Goal: Task Accomplishment & Management: Manage account settings

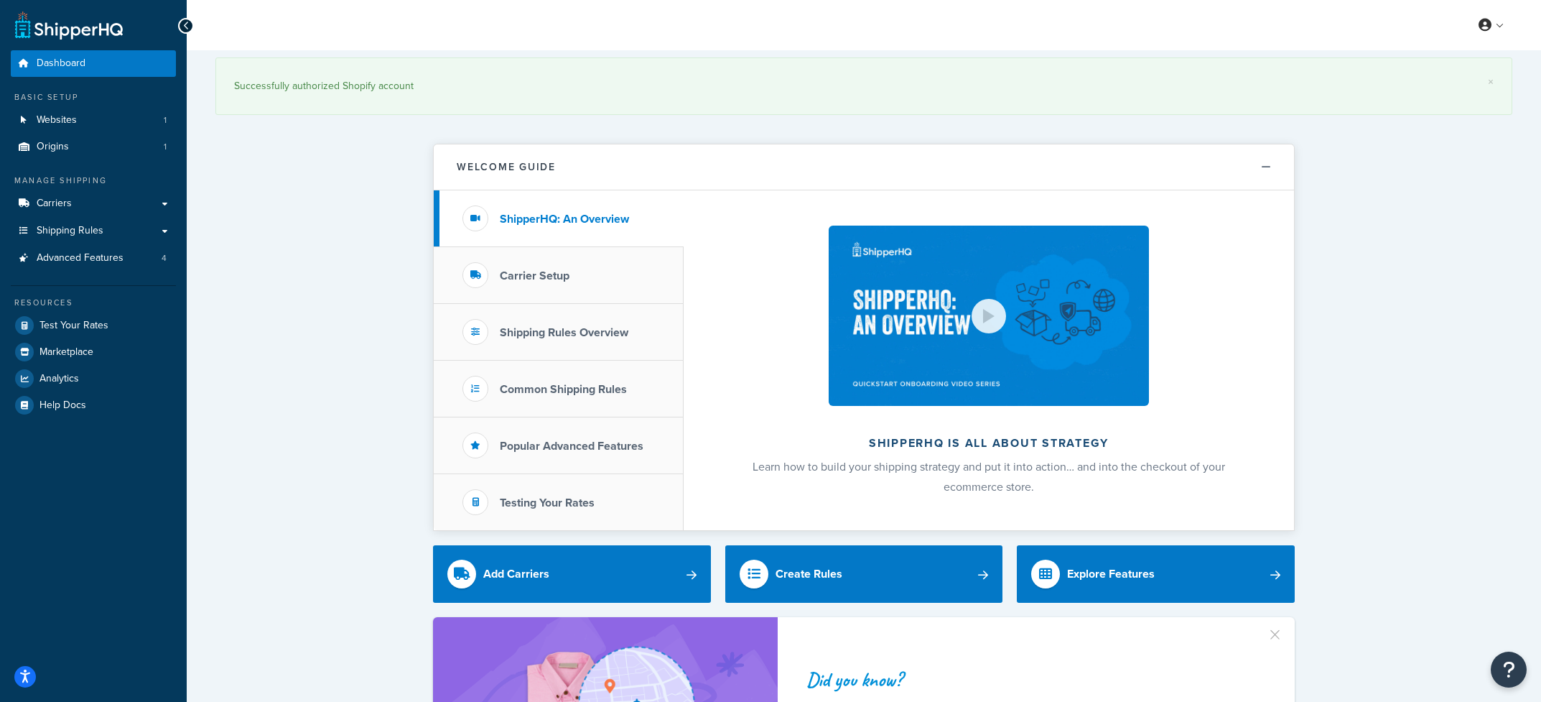
click at [84, 234] on span "Shipping Rules" at bounding box center [70, 231] width 67 height 12
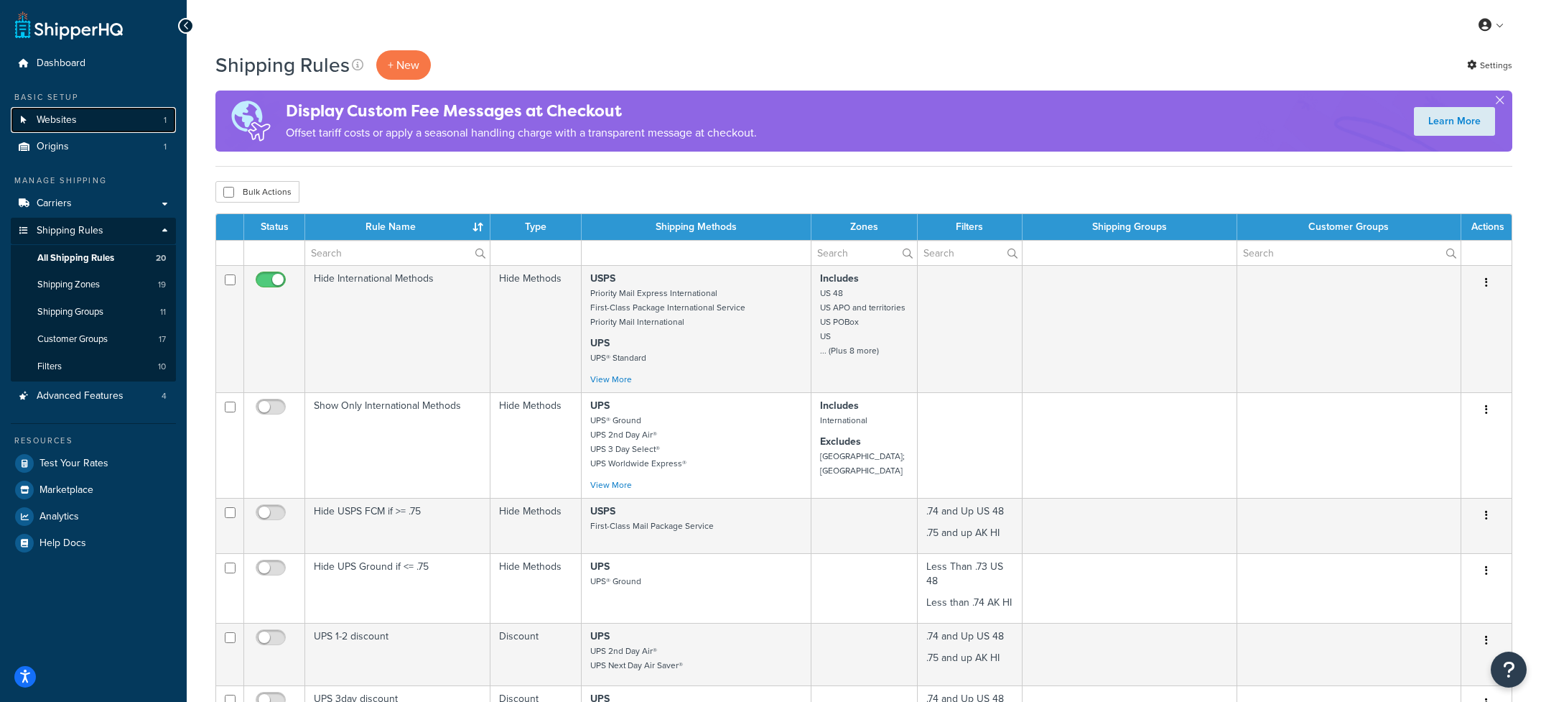
click at [65, 116] on span "Websites" at bounding box center [57, 120] width 40 height 12
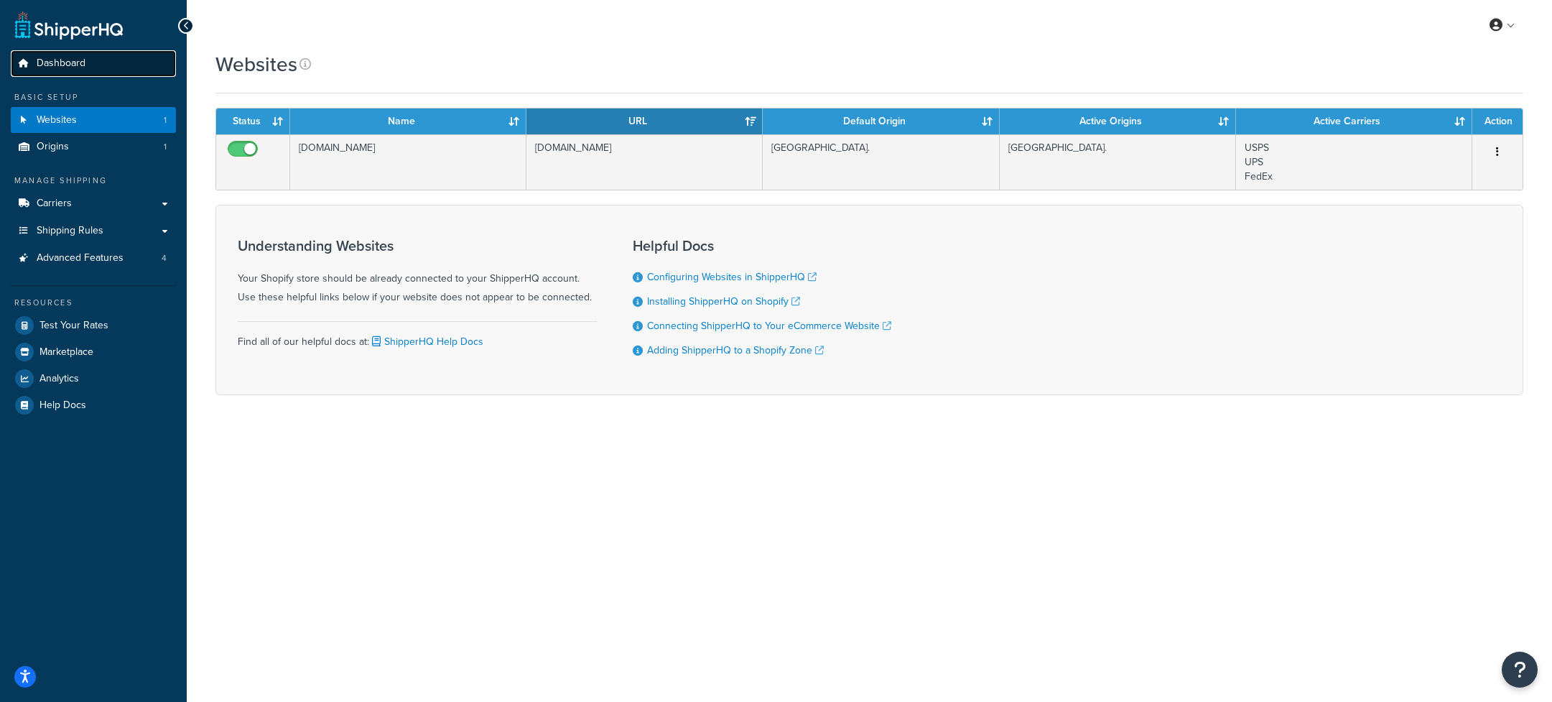
click at [57, 70] on span "Dashboard" at bounding box center [61, 63] width 49 height 12
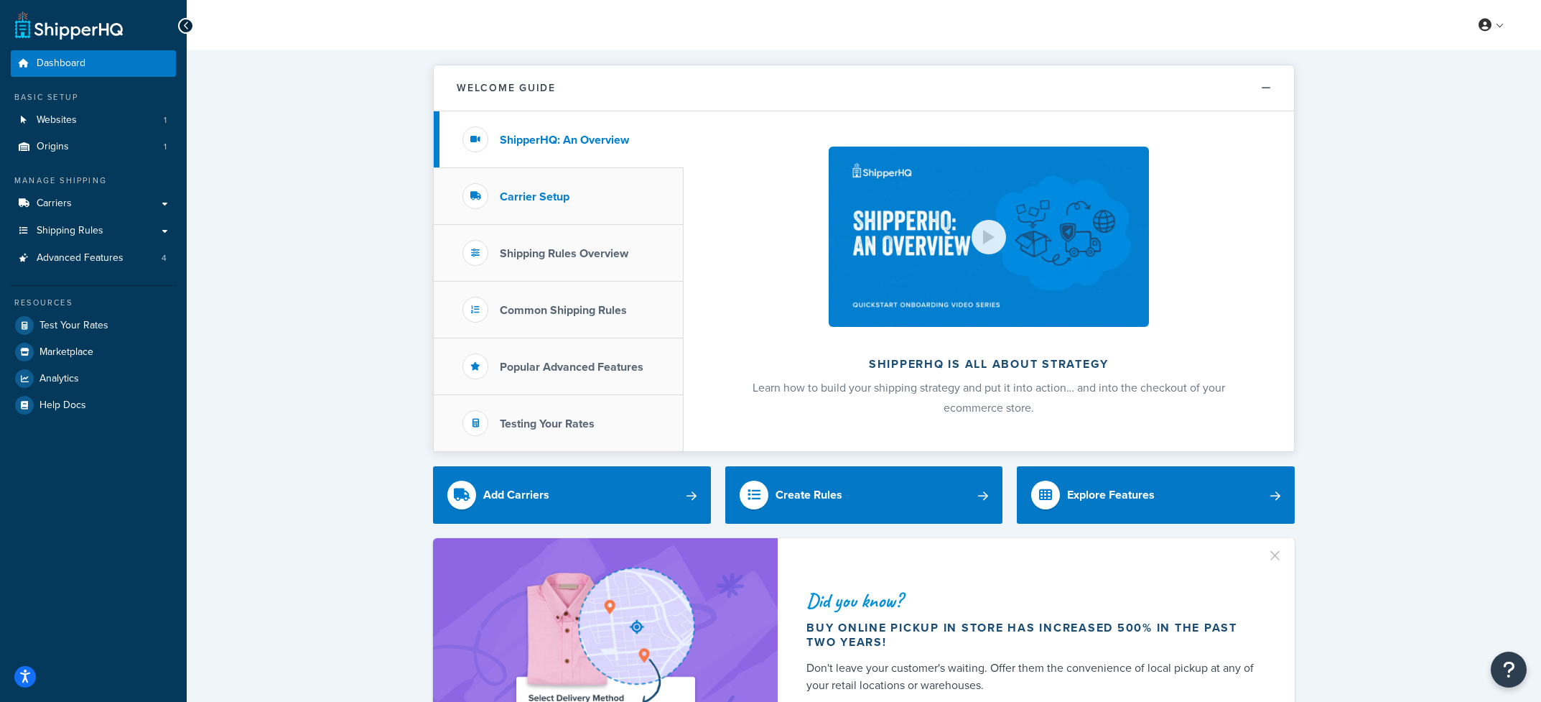
click at [511, 182] on li "Carrier Setup" at bounding box center [559, 196] width 250 height 57
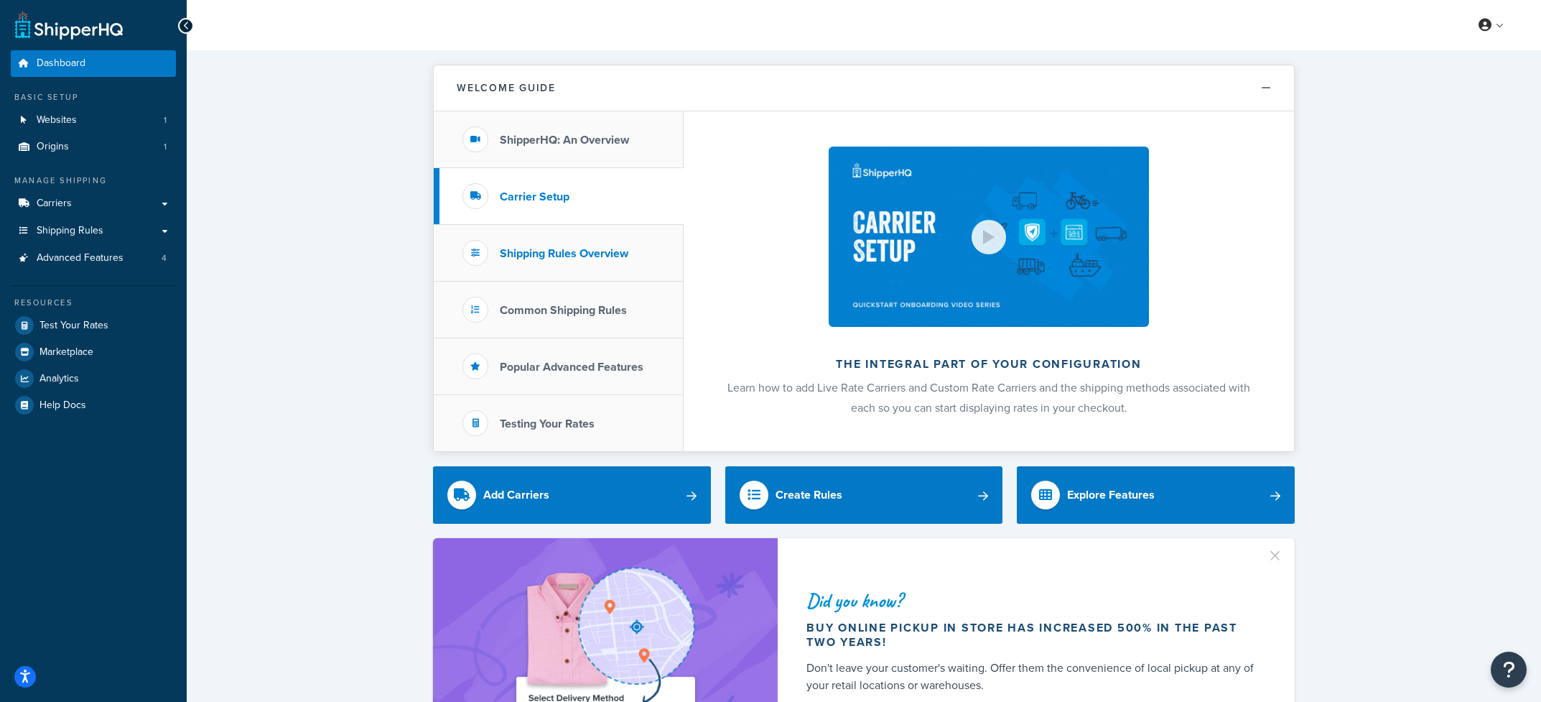
click at [573, 247] on h3 "Shipping Rules Overview" at bounding box center [564, 253] width 129 height 13
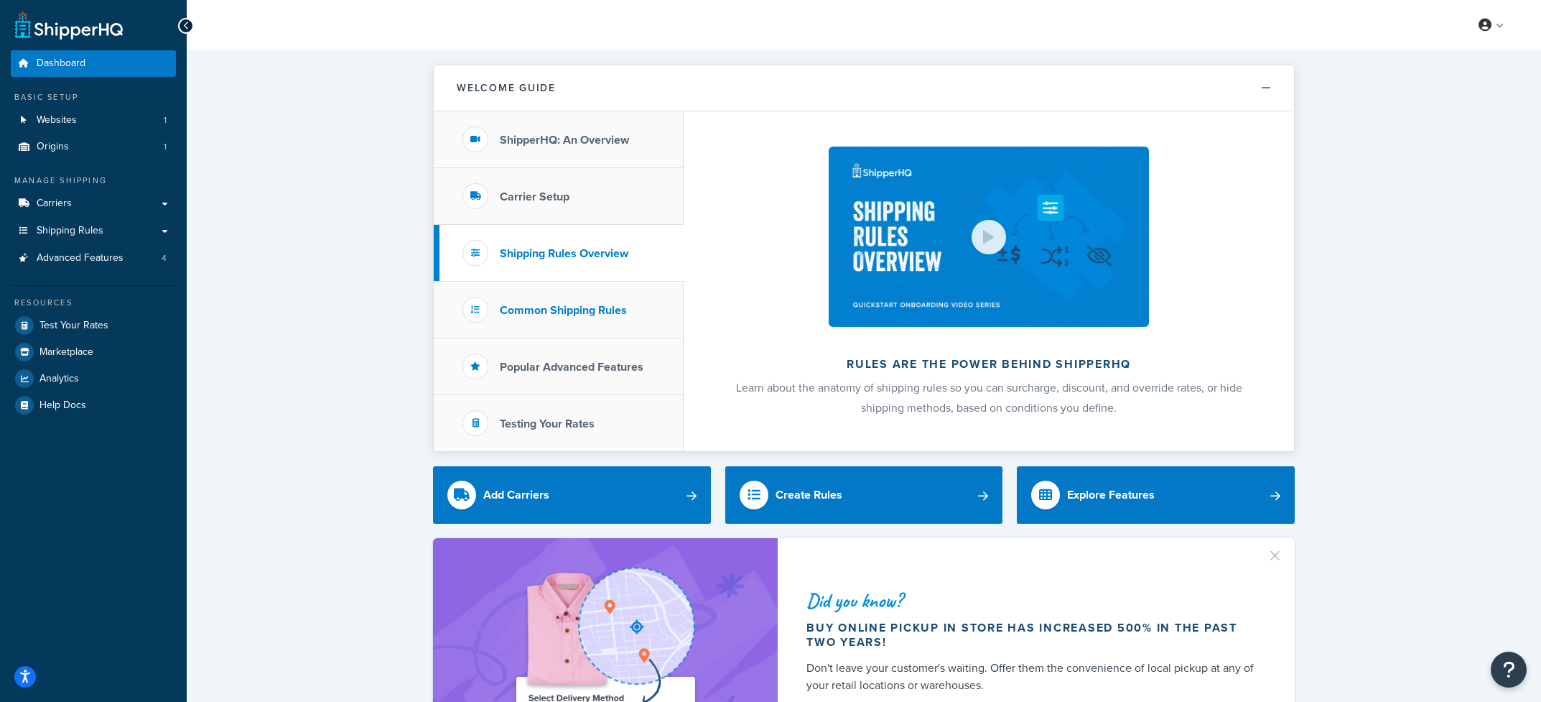
click at [558, 307] on h3 "Common Shipping Rules" at bounding box center [563, 310] width 127 height 13
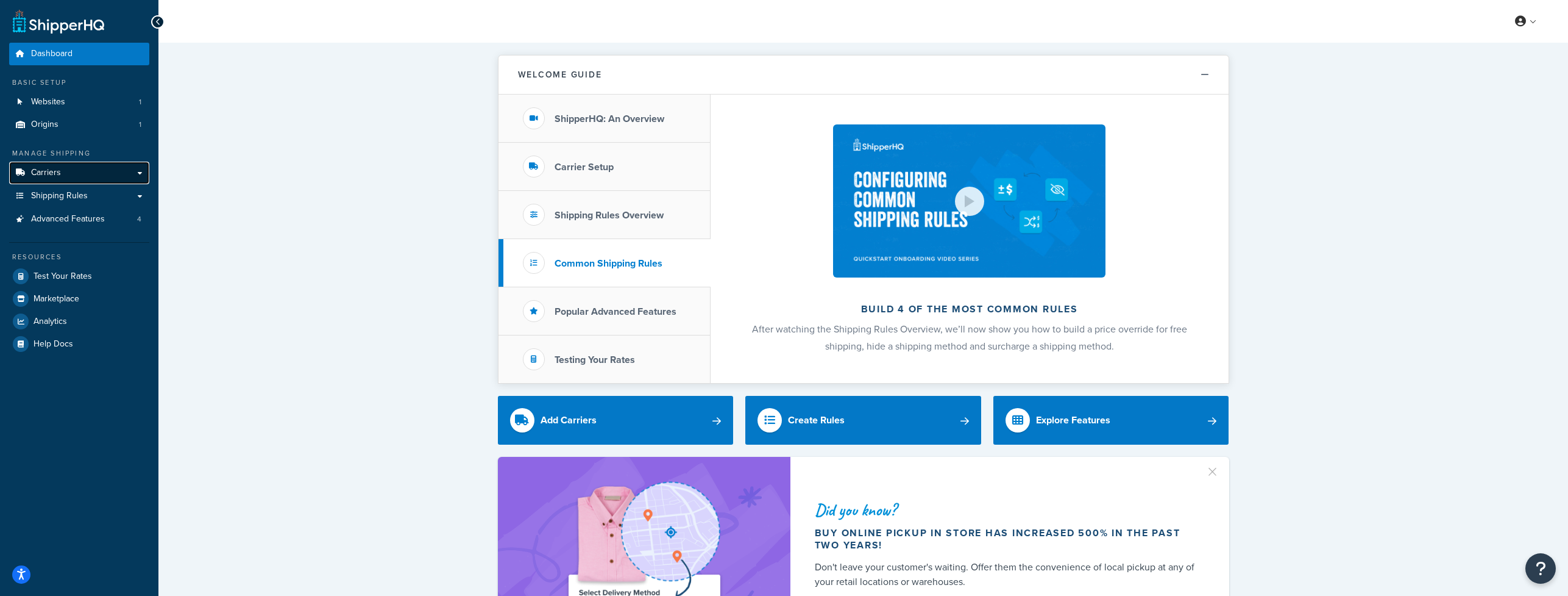
click at [60, 172] on link "Carriers" at bounding box center [79, 172] width 140 height 23
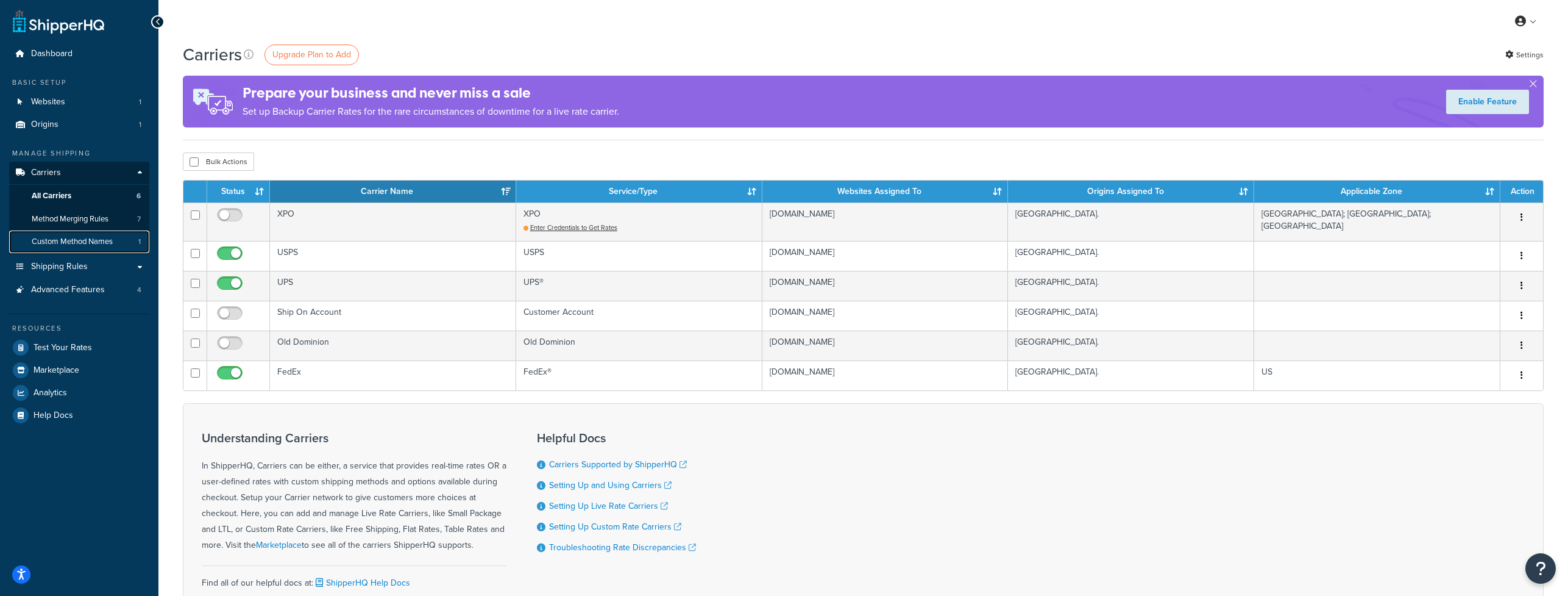
click at [59, 240] on span "Custom Method Names" at bounding box center [72, 242] width 81 height 10
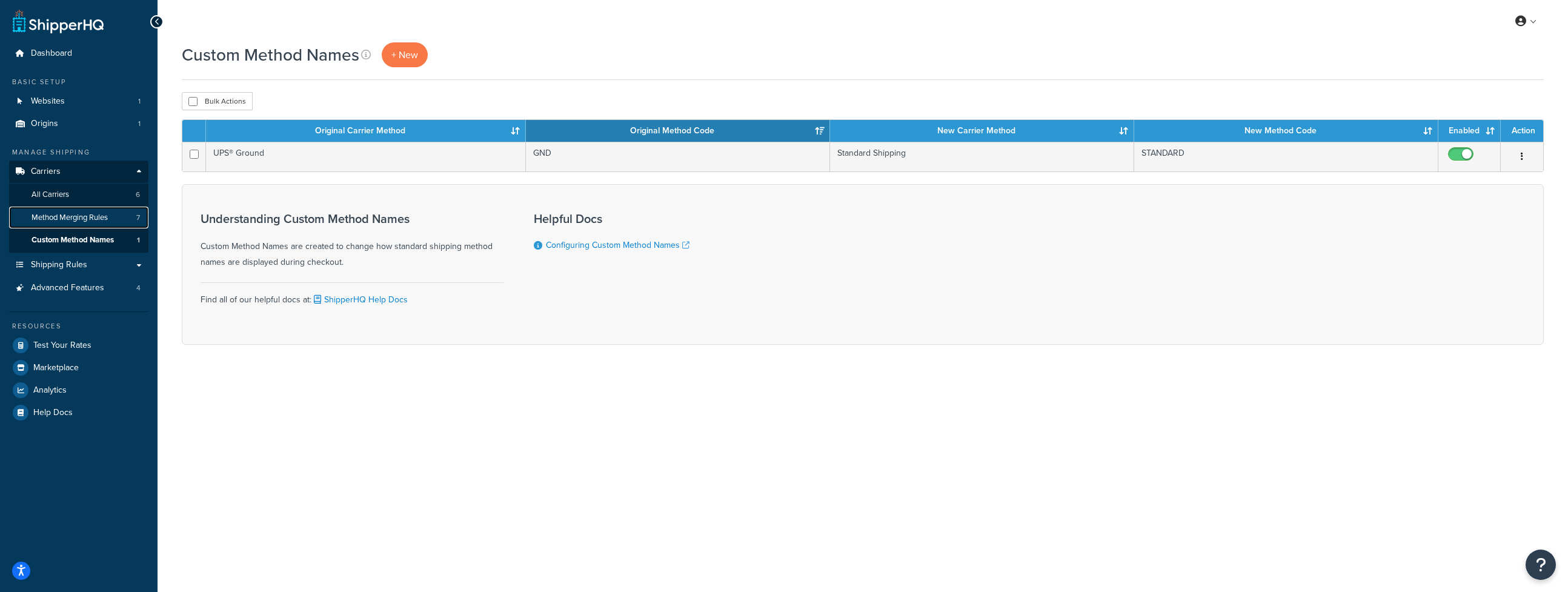
click at [62, 216] on span "Method Merging Rules" at bounding box center [69, 218] width 76 height 10
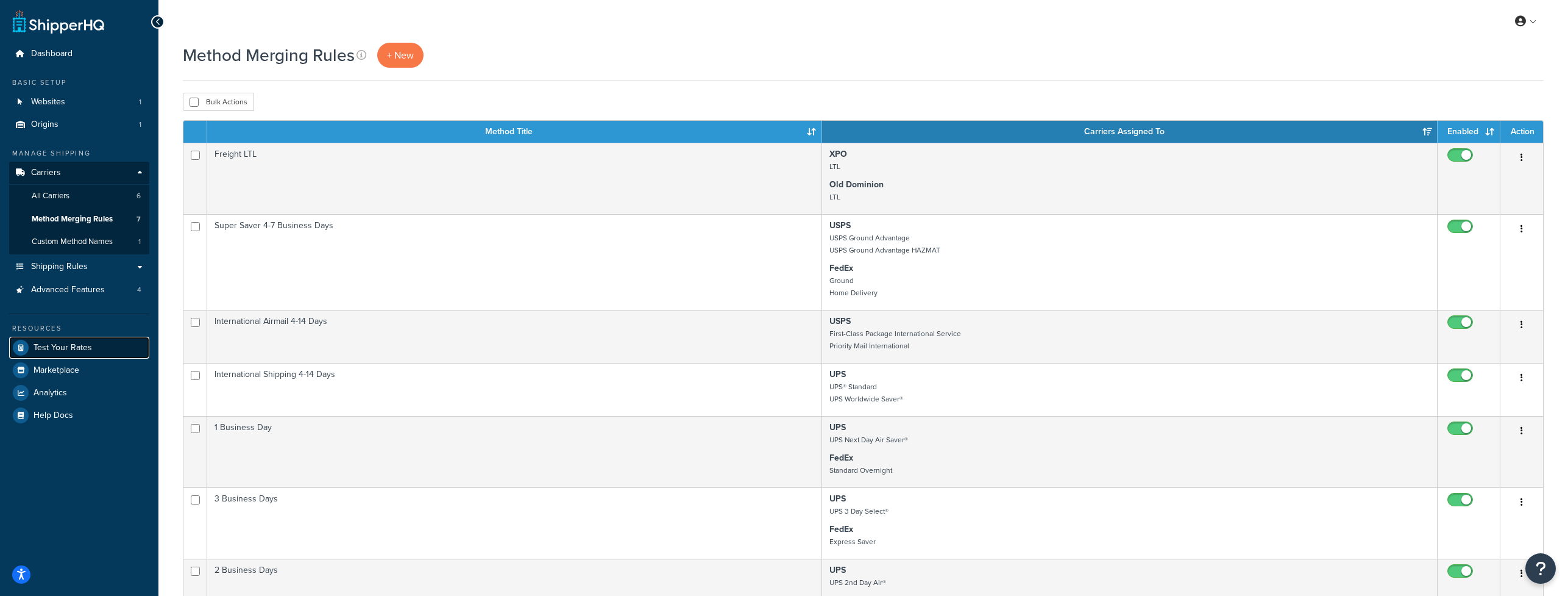
click at [47, 344] on span "Test Your Rates" at bounding box center [62, 348] width 59 height 10
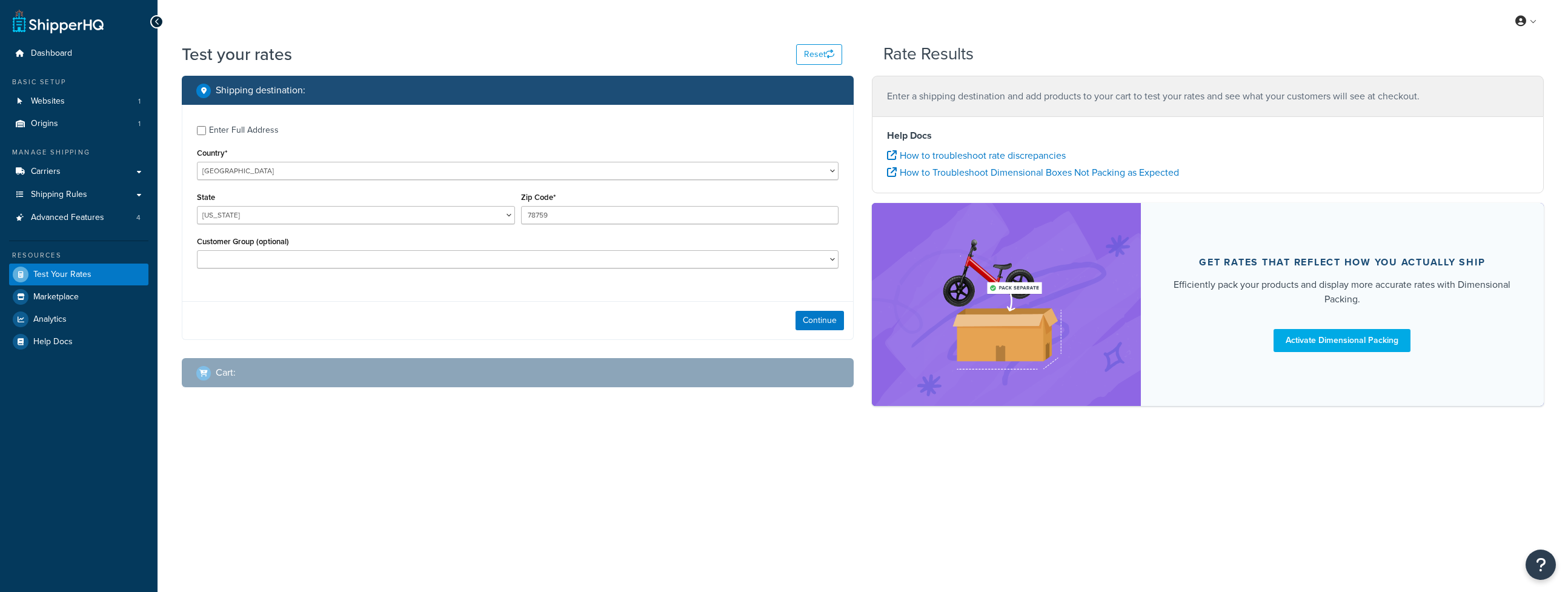
select select "TX"
click at [201, 132] on input "Enter Full Address" at bounding box center [201, 130] width 9 height 9
checkbox input "true"
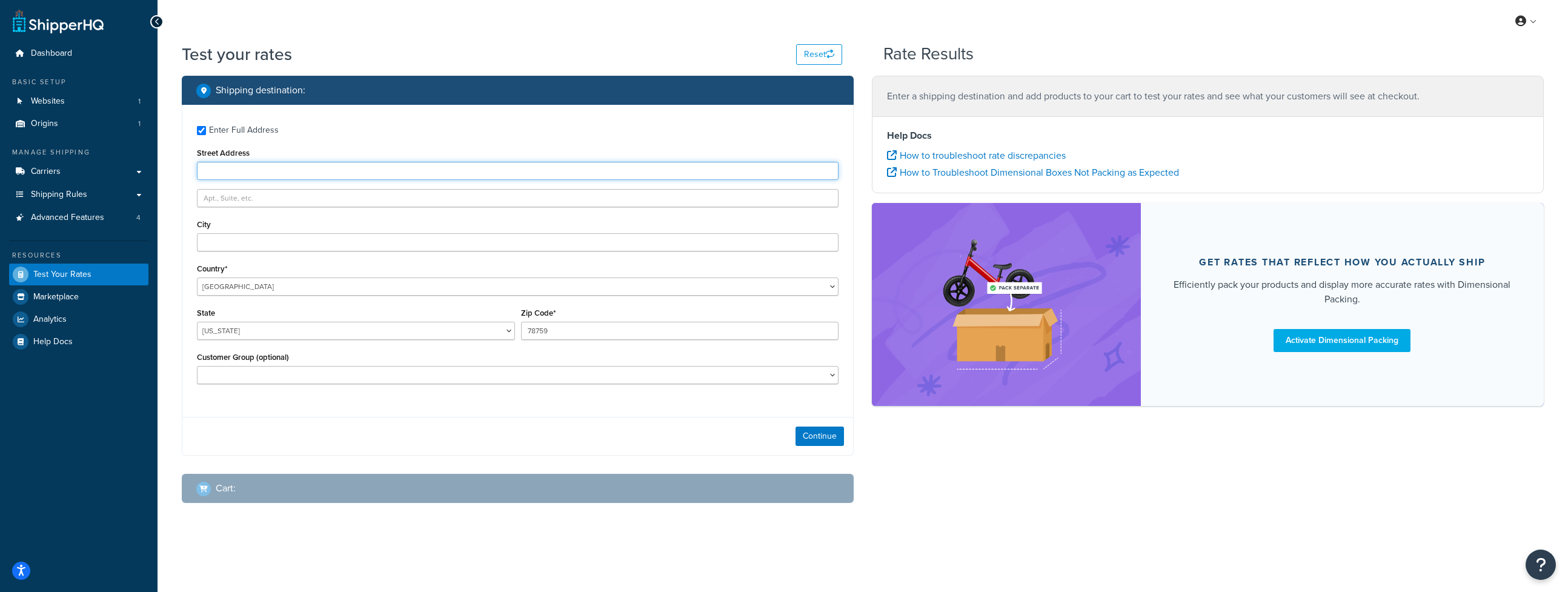
click at [233, 173] on input "Street Address" at bounding box center [517, 171] width 641 height 19
type input "101 N Cove Rd"
type input "Old Saybrook"
select select "CT"
type input "06475"
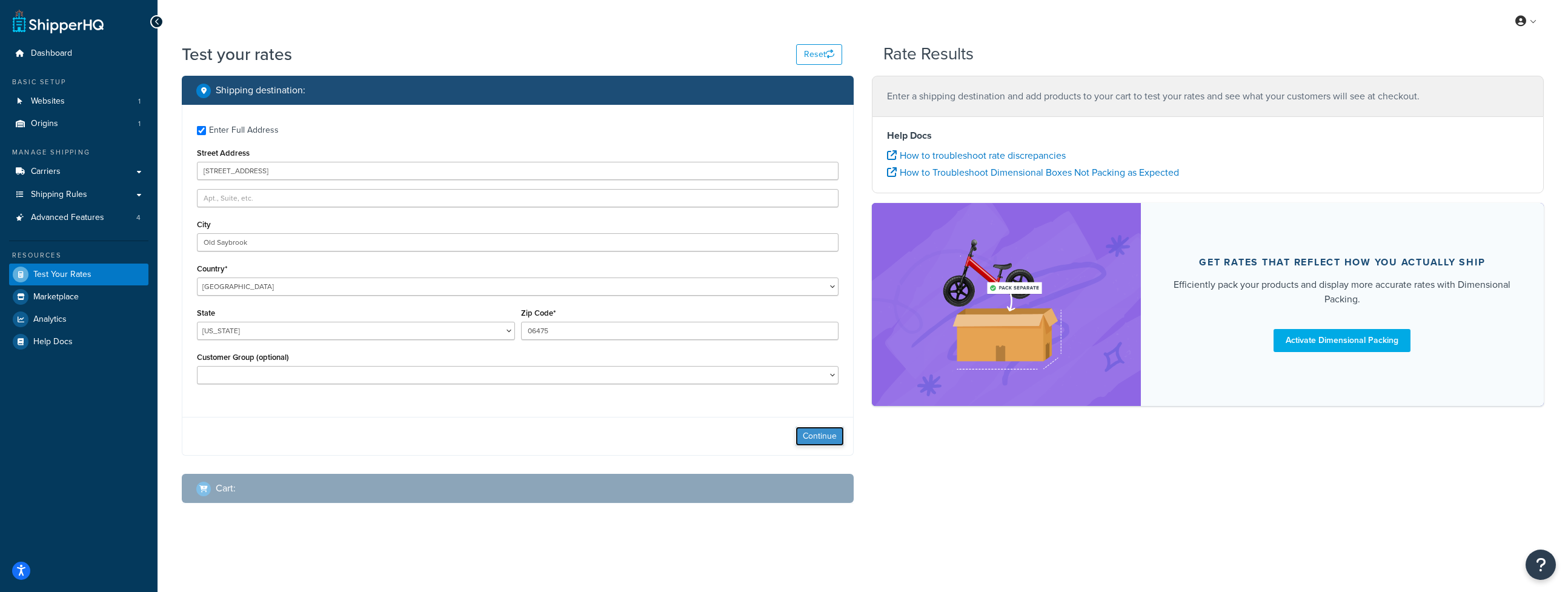
click at [813, 433] on button "Continue" at bounding box center [819, 436] width 48 height 19
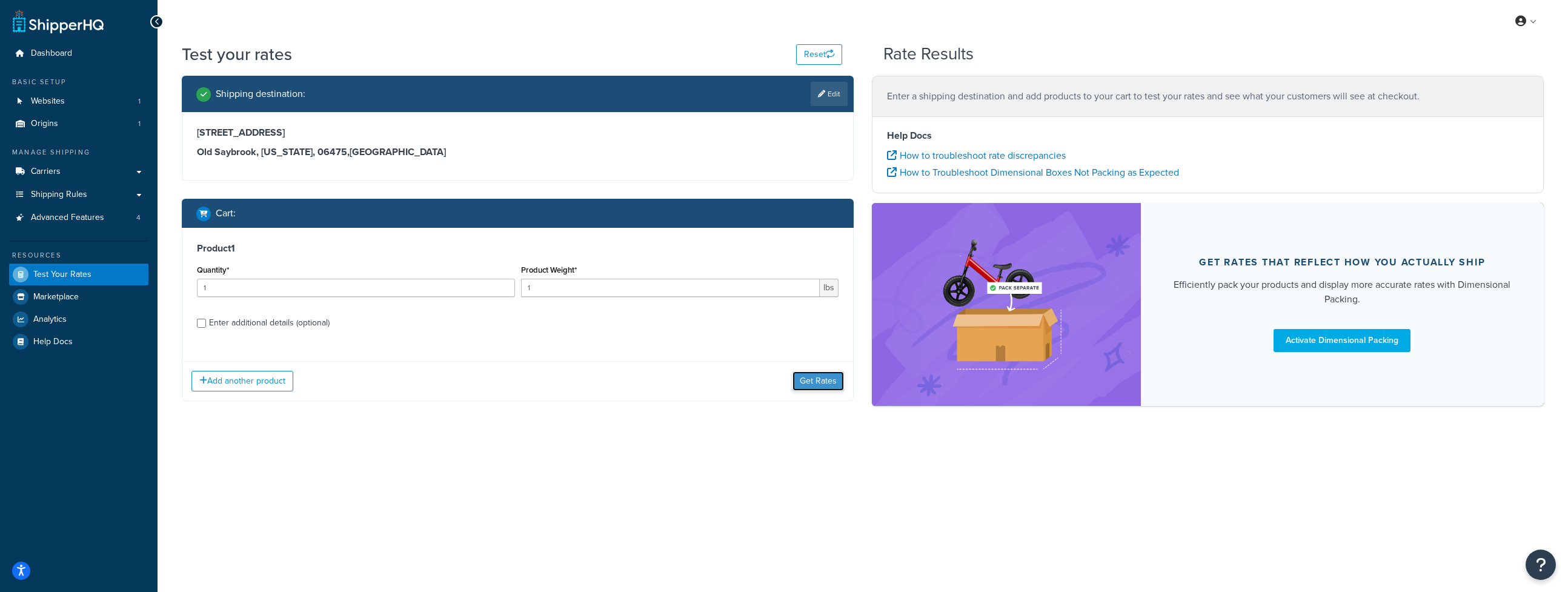
click at [821, 374] on button "Get Rates" at bounding box center [818, 380] width 51 height 19
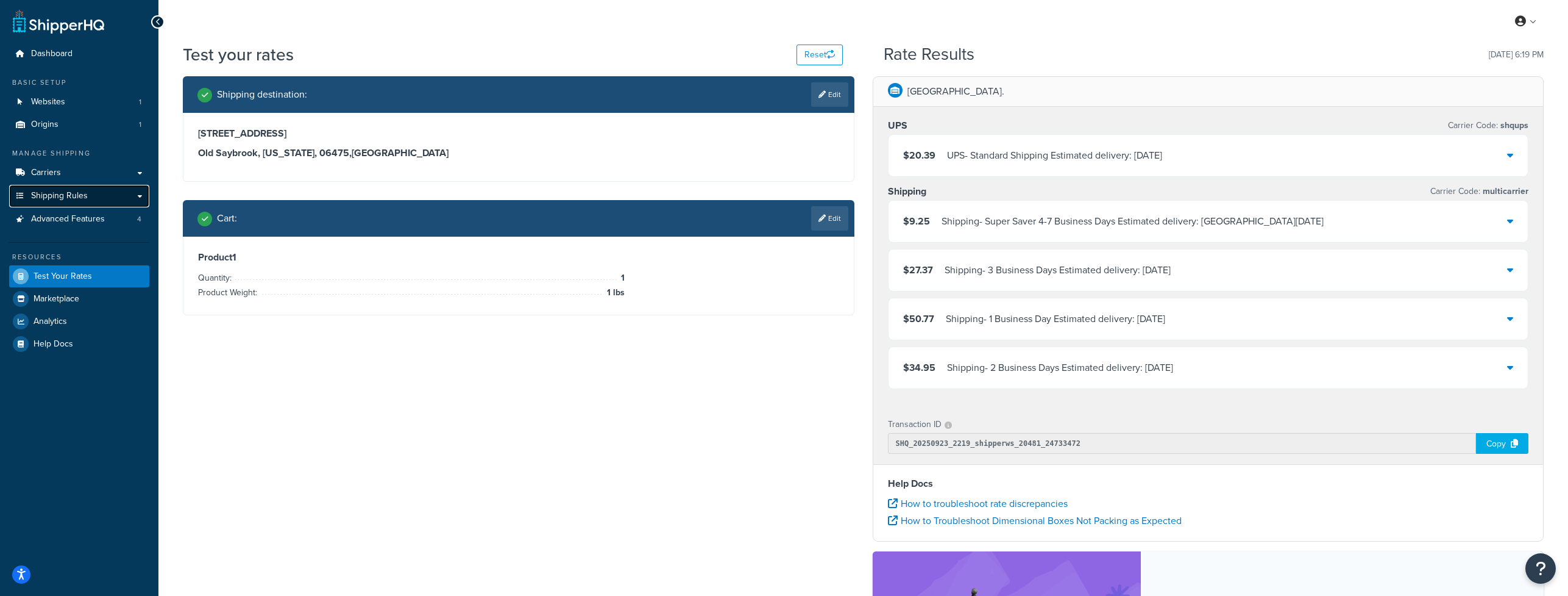
click at [47, 194] on span "Shipping Rules" at bounding box center [59, 196] width 57 height 10
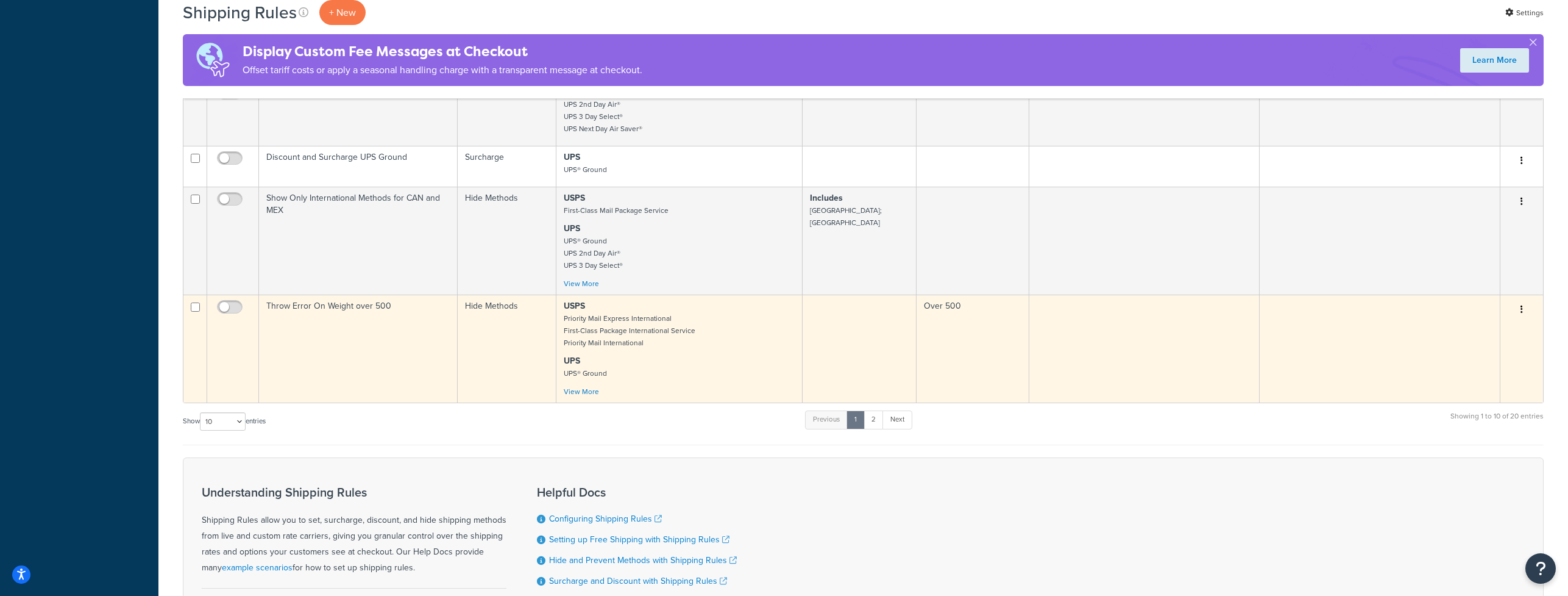
scroll to position [430, 0]
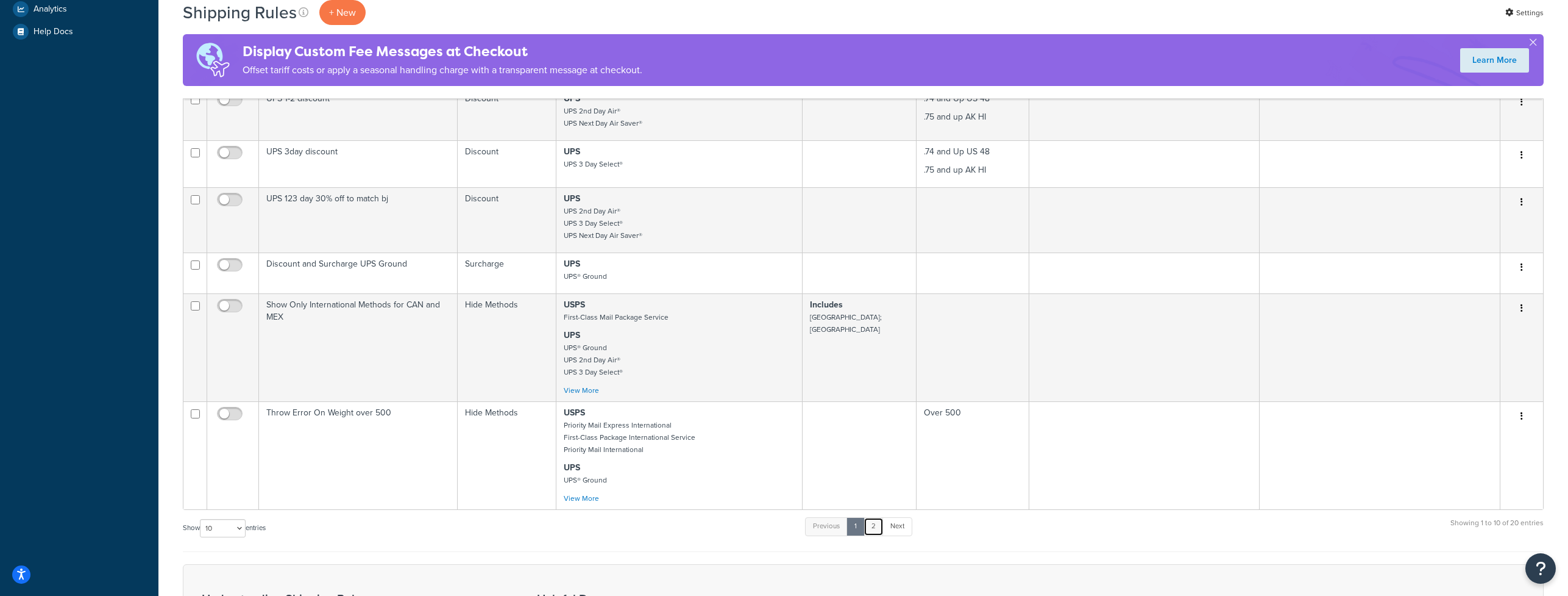
click at [881, 529] on link "2" at bounding box center [873, 526] width 20 height 19
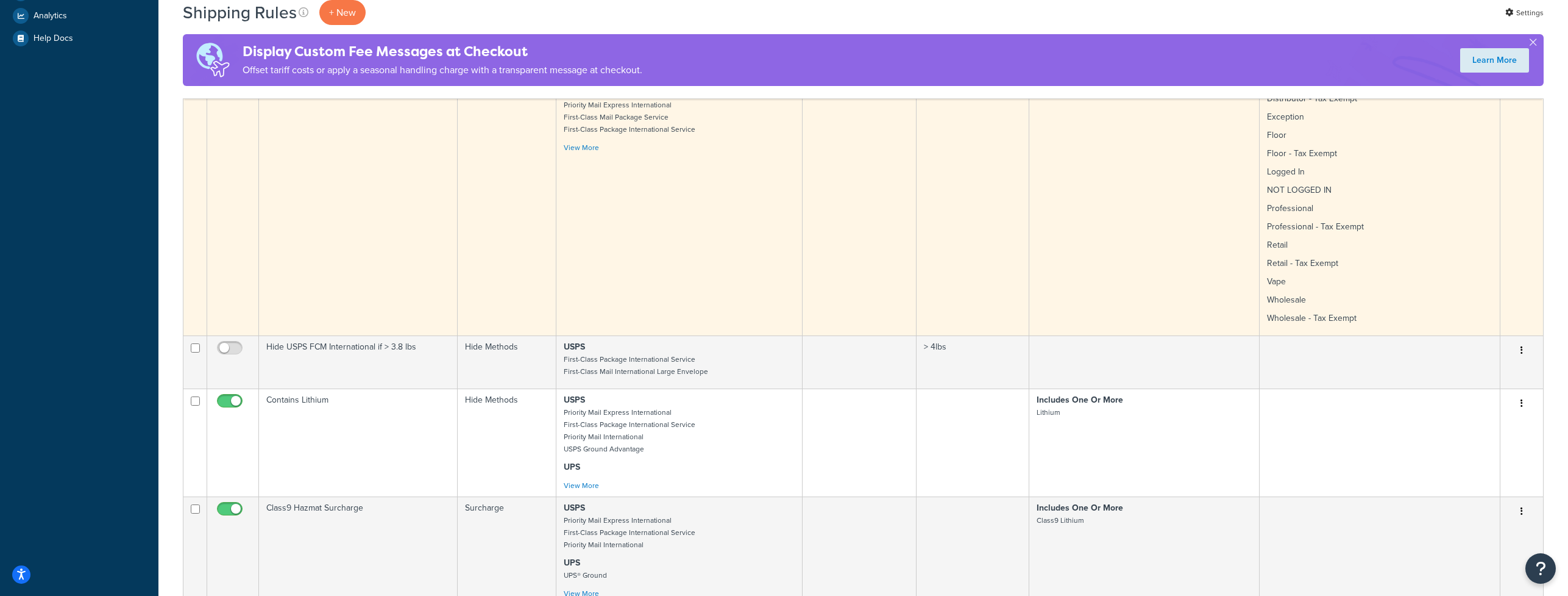
scroll to position [0, 0]
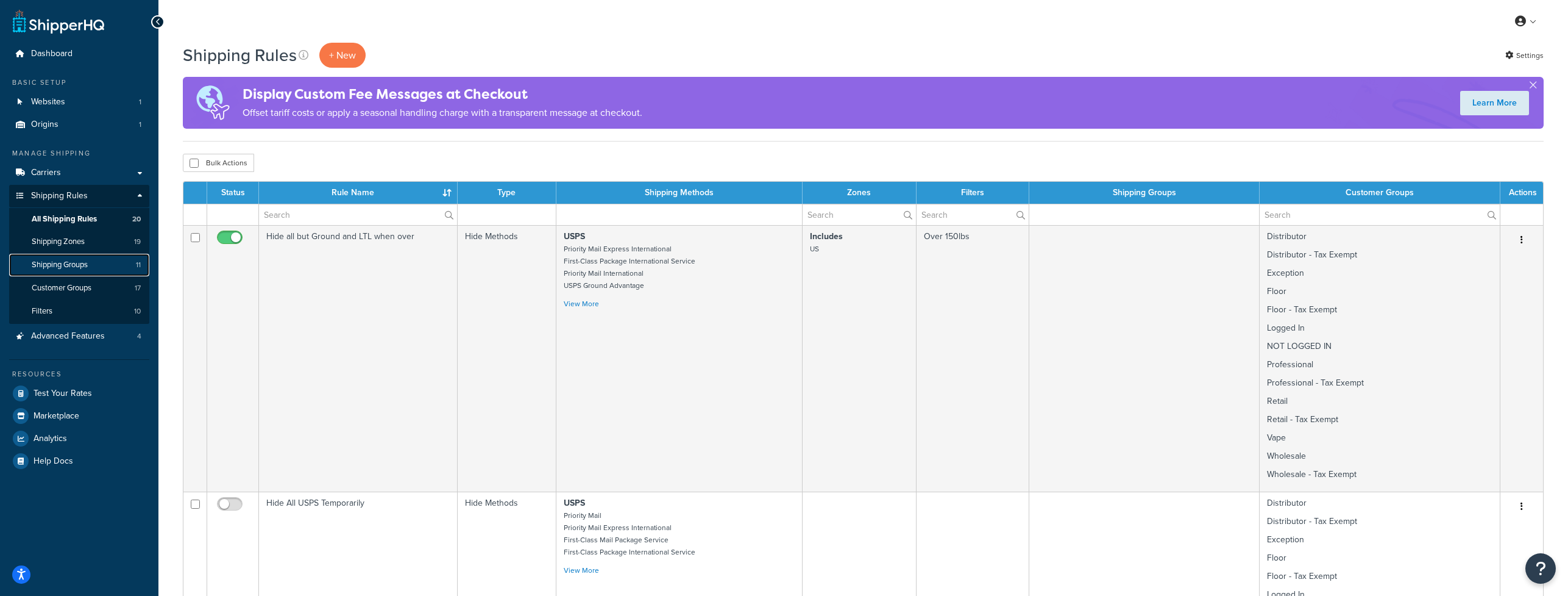
click at [41, 268] on span "Shipping Groups" at bounding box center [59, 265] width 56 height 10
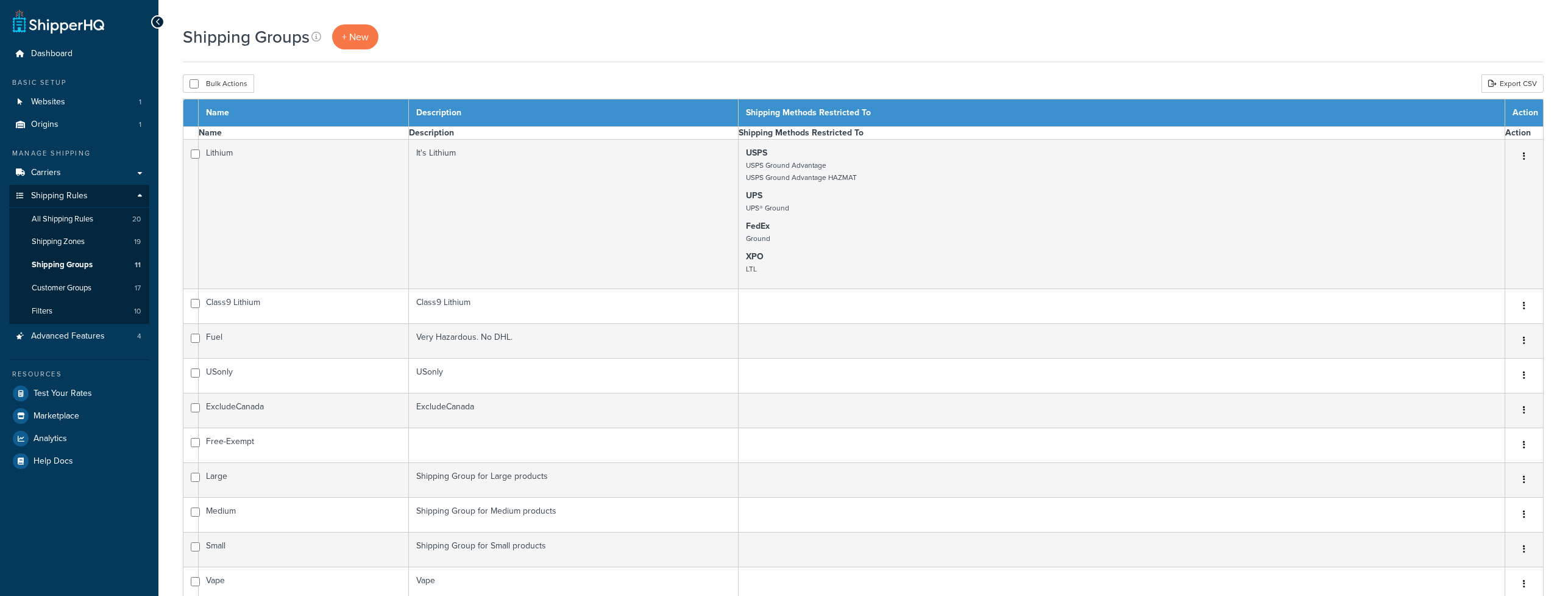
select select "15"
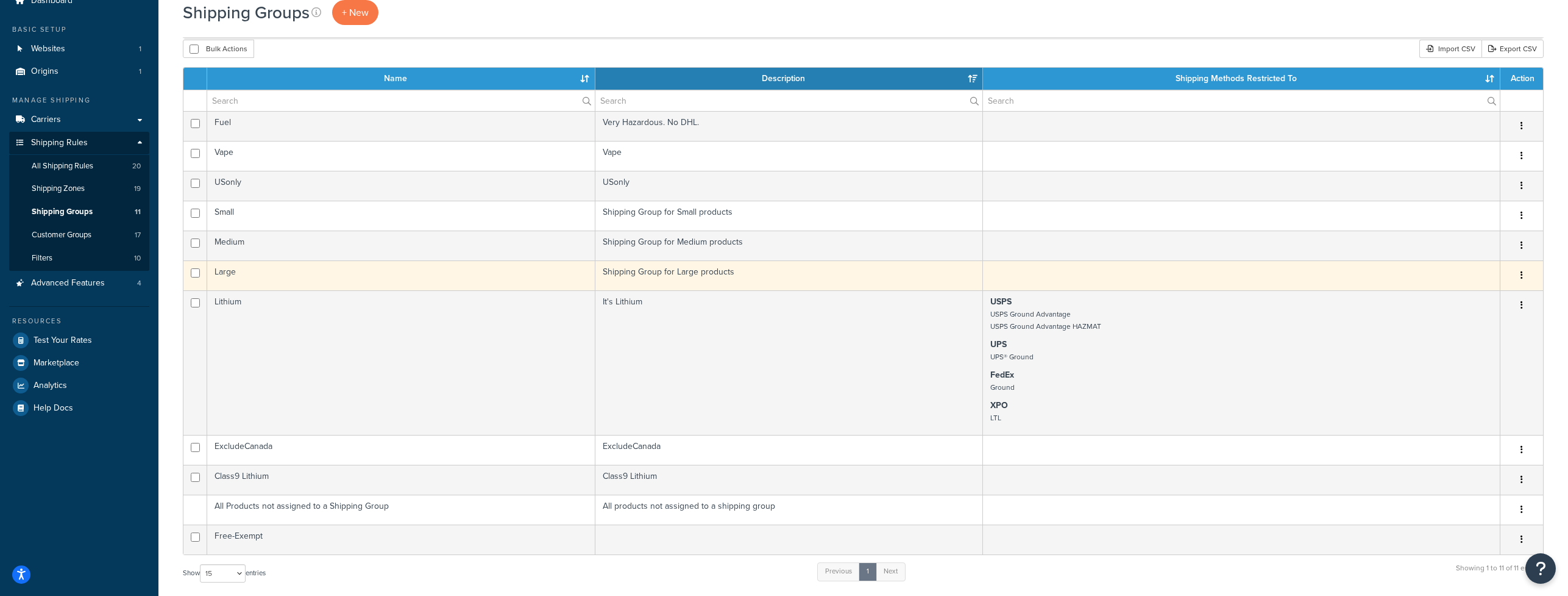
scroll to position [25, 0]
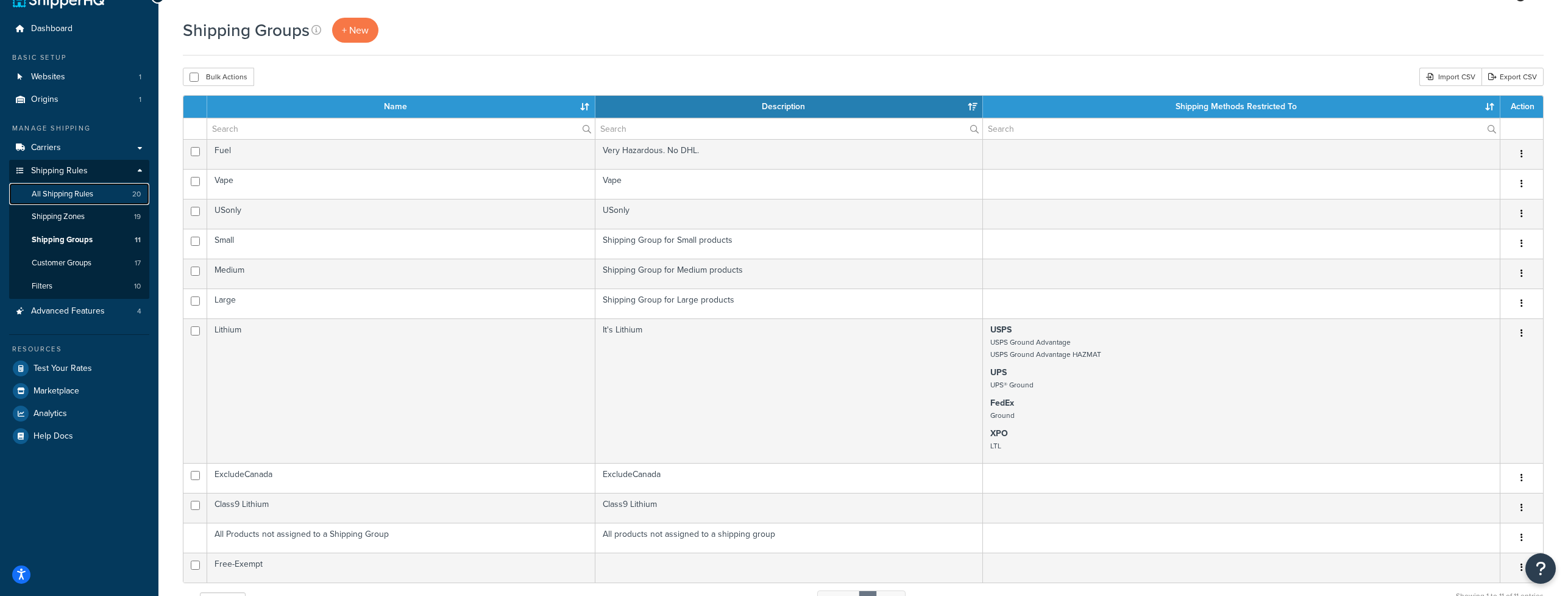
click at [55, 189] on span "All Shipping Rules" at bounding box center [62, 194] width 62 height 10
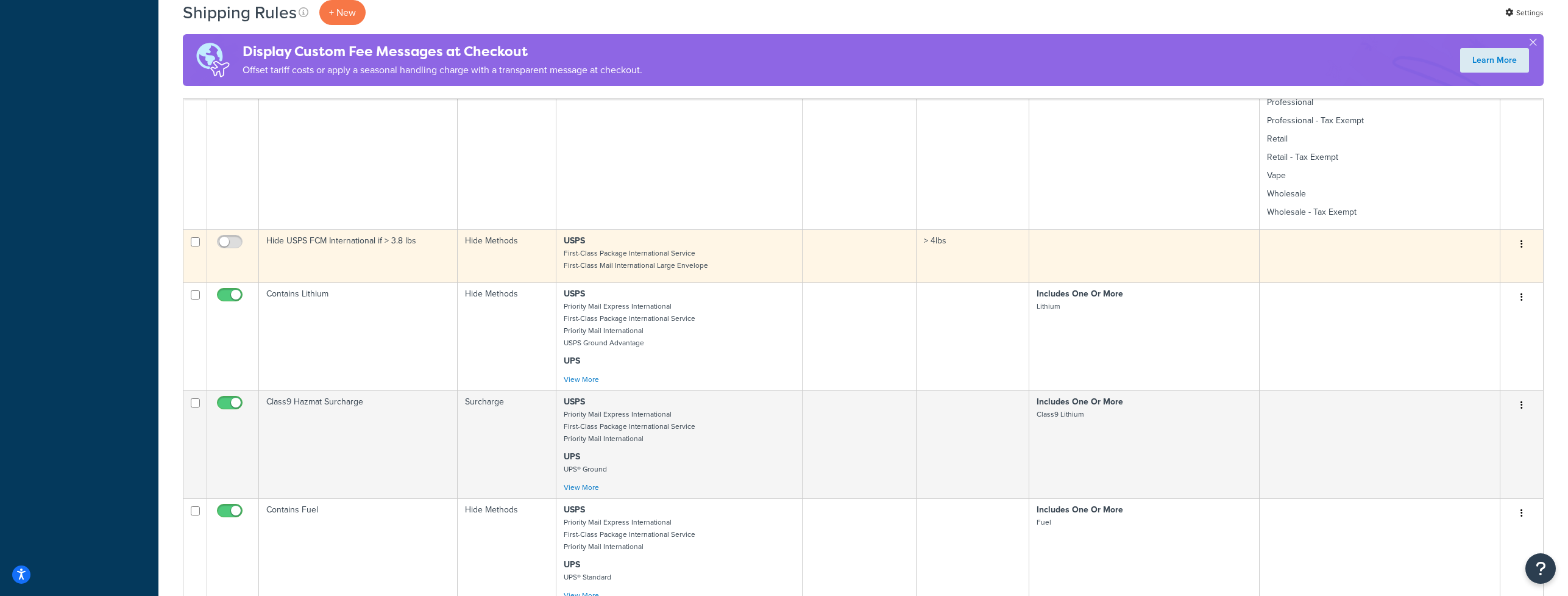
scroll to position [537, 0]
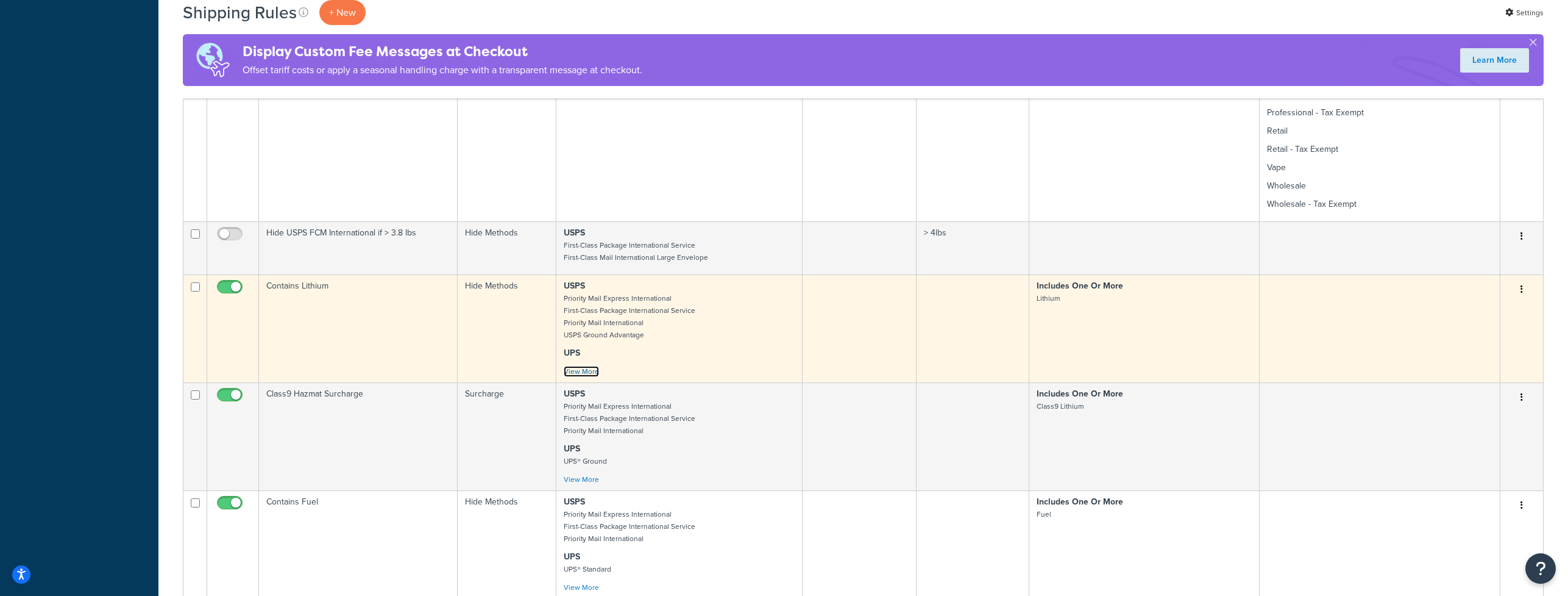
click at [584, 370] on link "View More" at bounding box center [581, 371] width 36 height 11
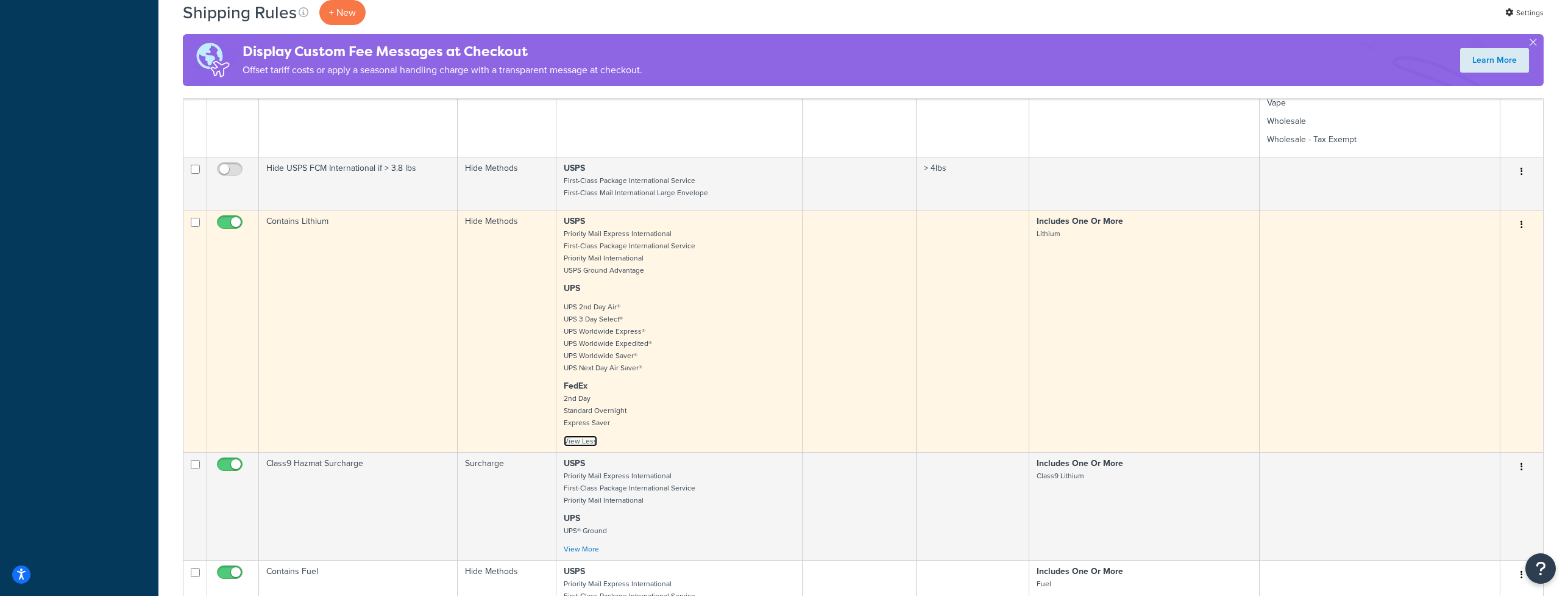
scroll to position [638, 0]
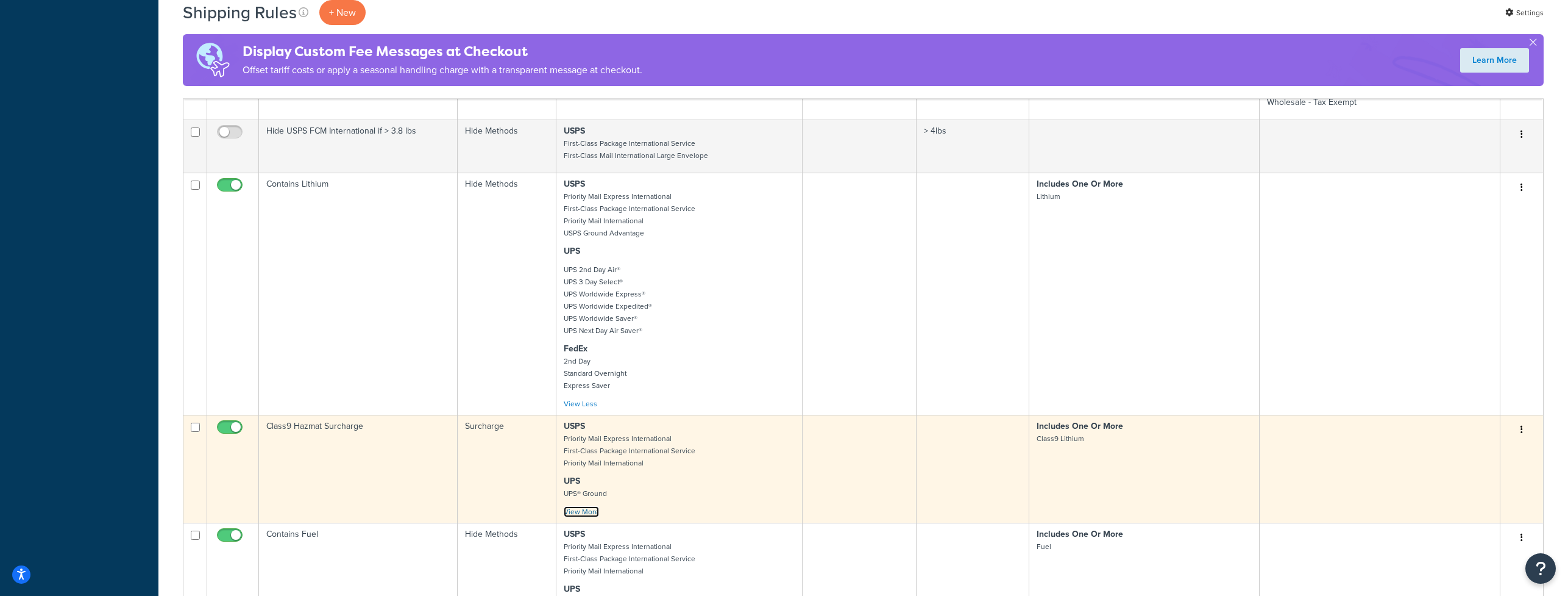
click at [580, 514] on link "View More" at bounding box center [581, 511] width 36 height 11
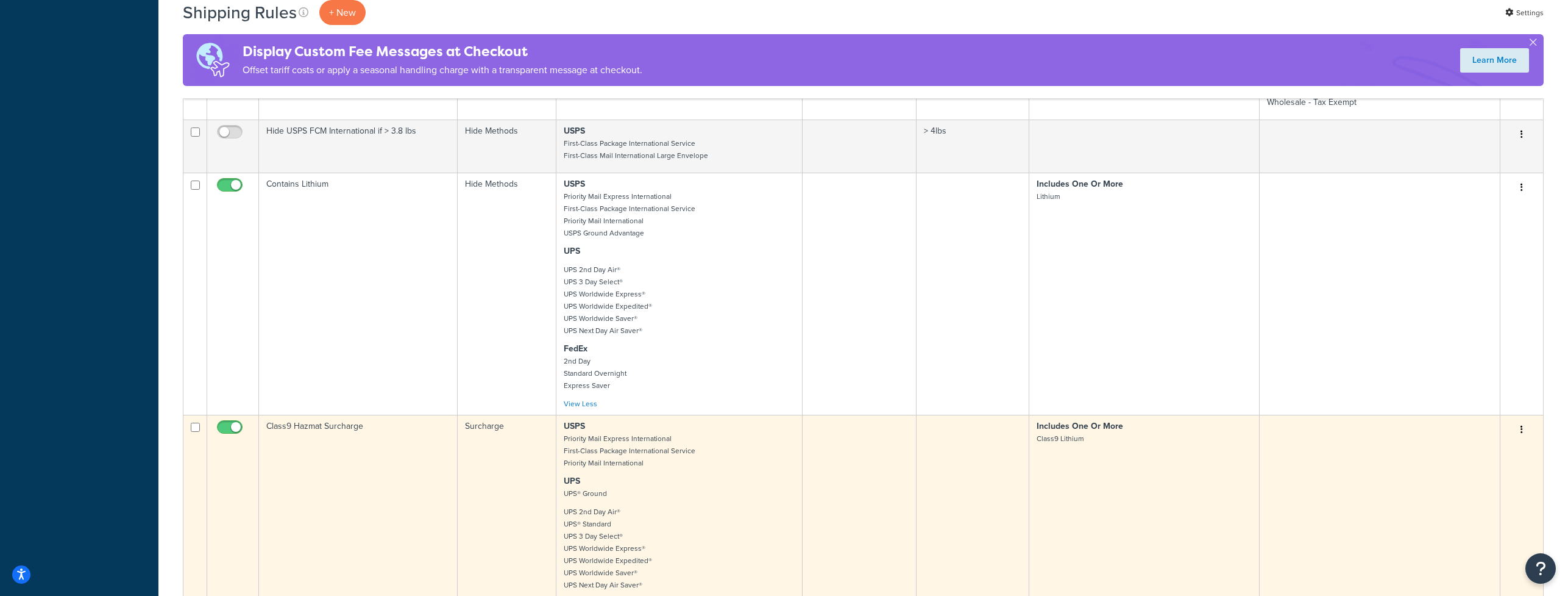
scroll to position [835, 0]
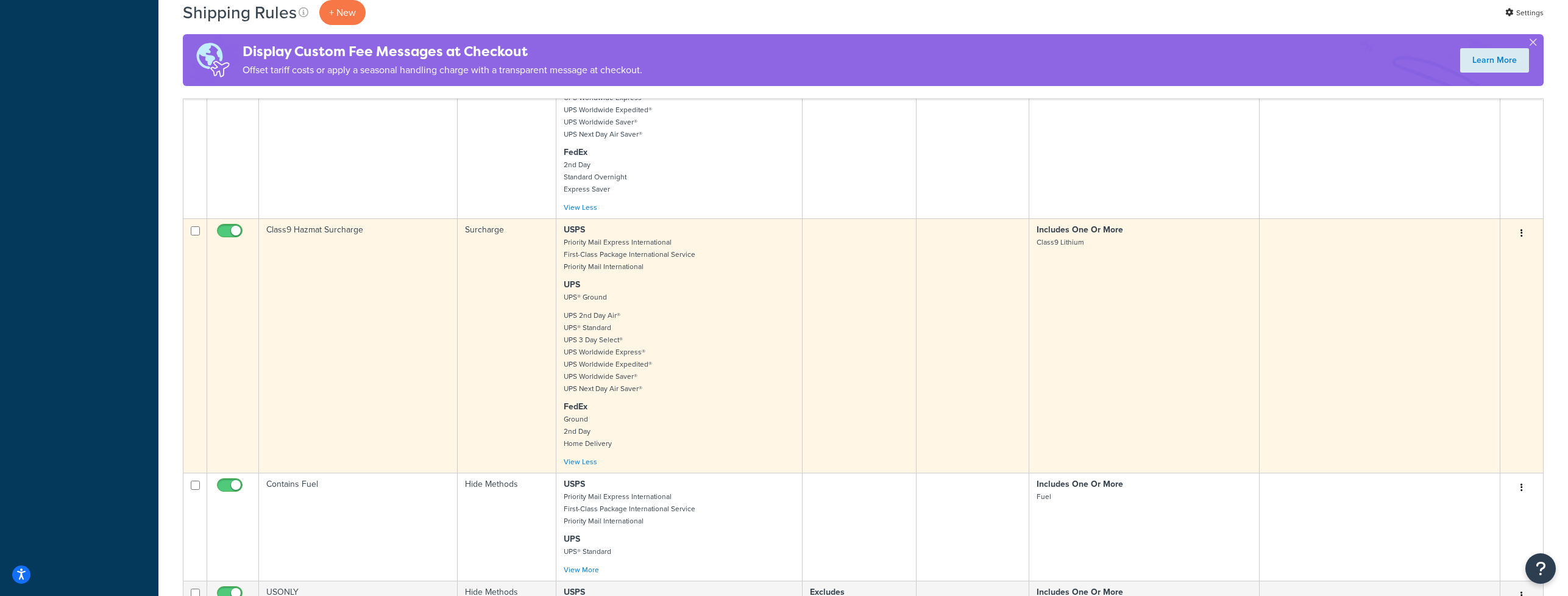
click at [1522, 233] on button "button" at bounding box center [1521, 233] width 17 height 20
click at [1487, 254] on link "Edit" at bounding box center [1481, 256] width 96 height 25
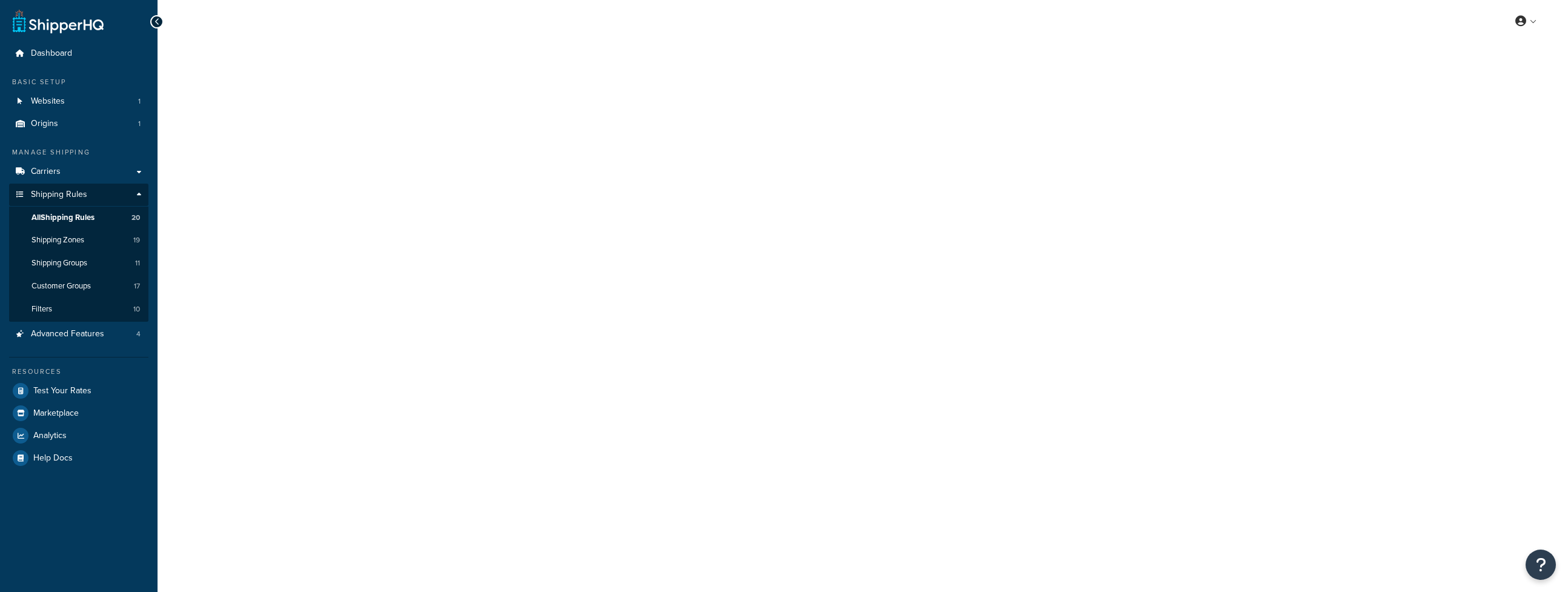
select select "SURCHARGE"
select select "ORDER"
select select "LOCATION"
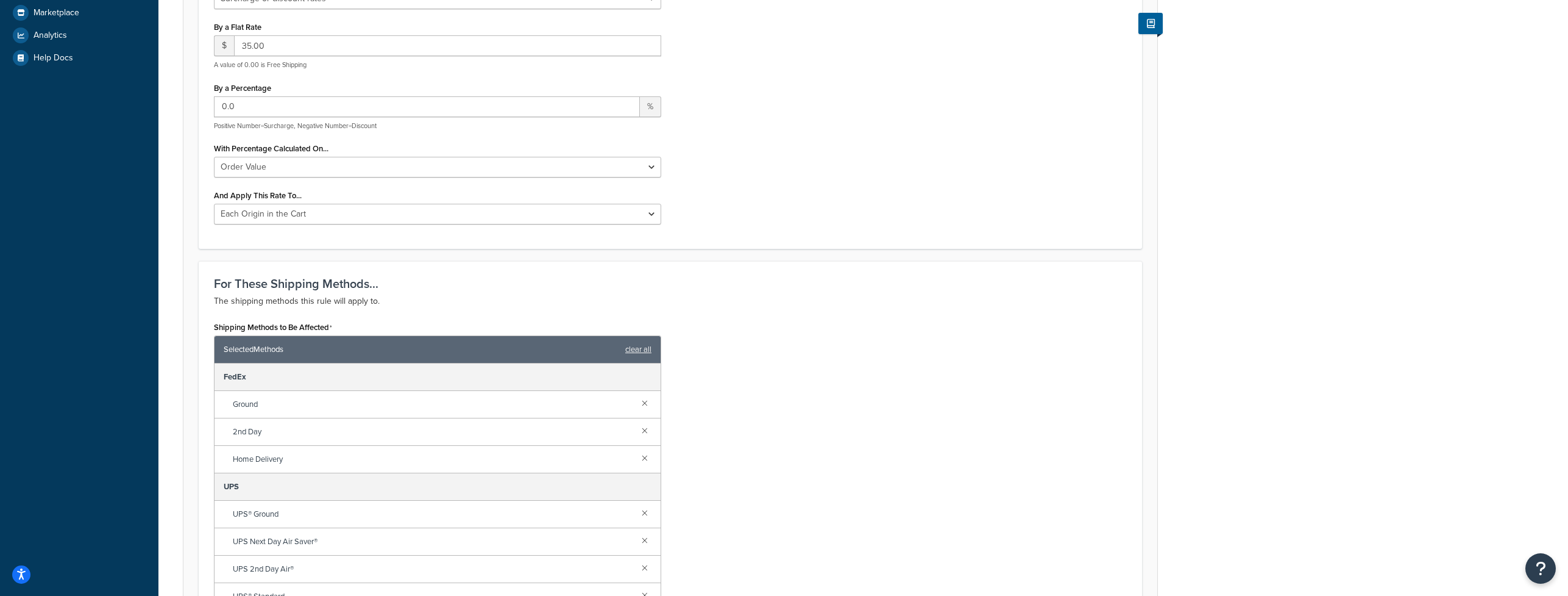
scroll to position [20, 0]
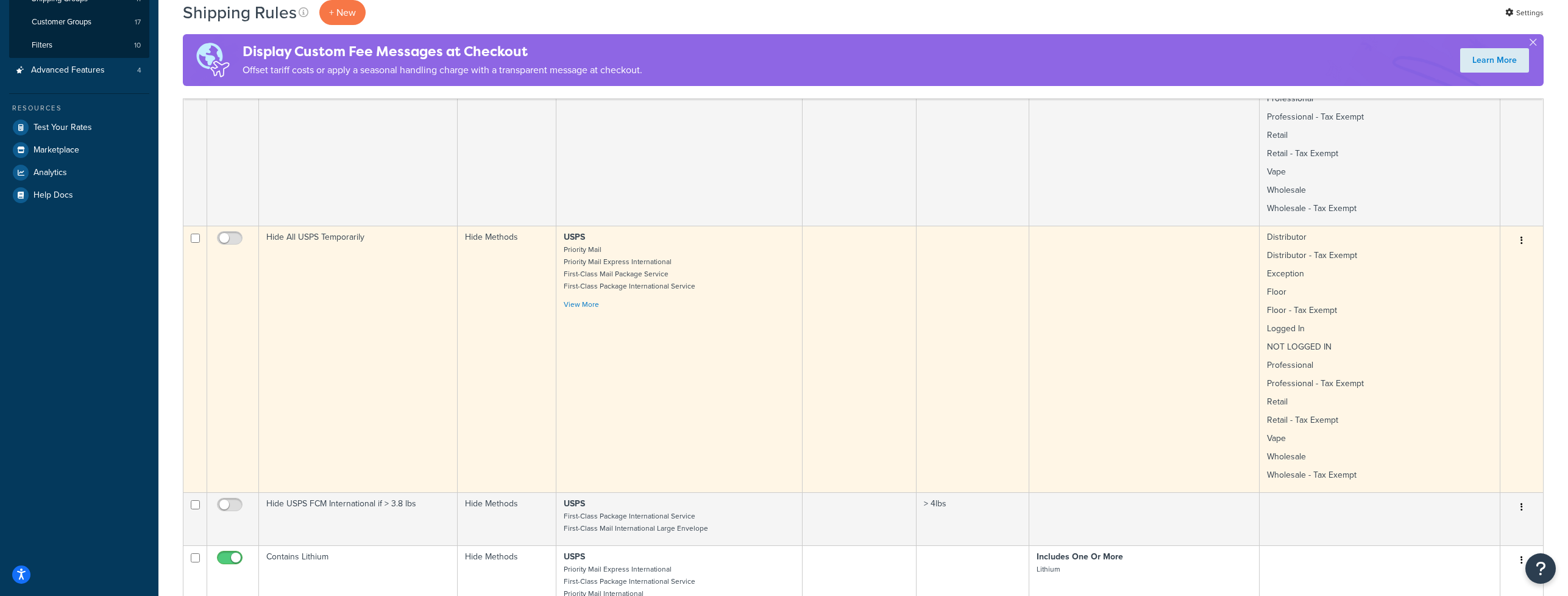
scroll to position [540, 0]
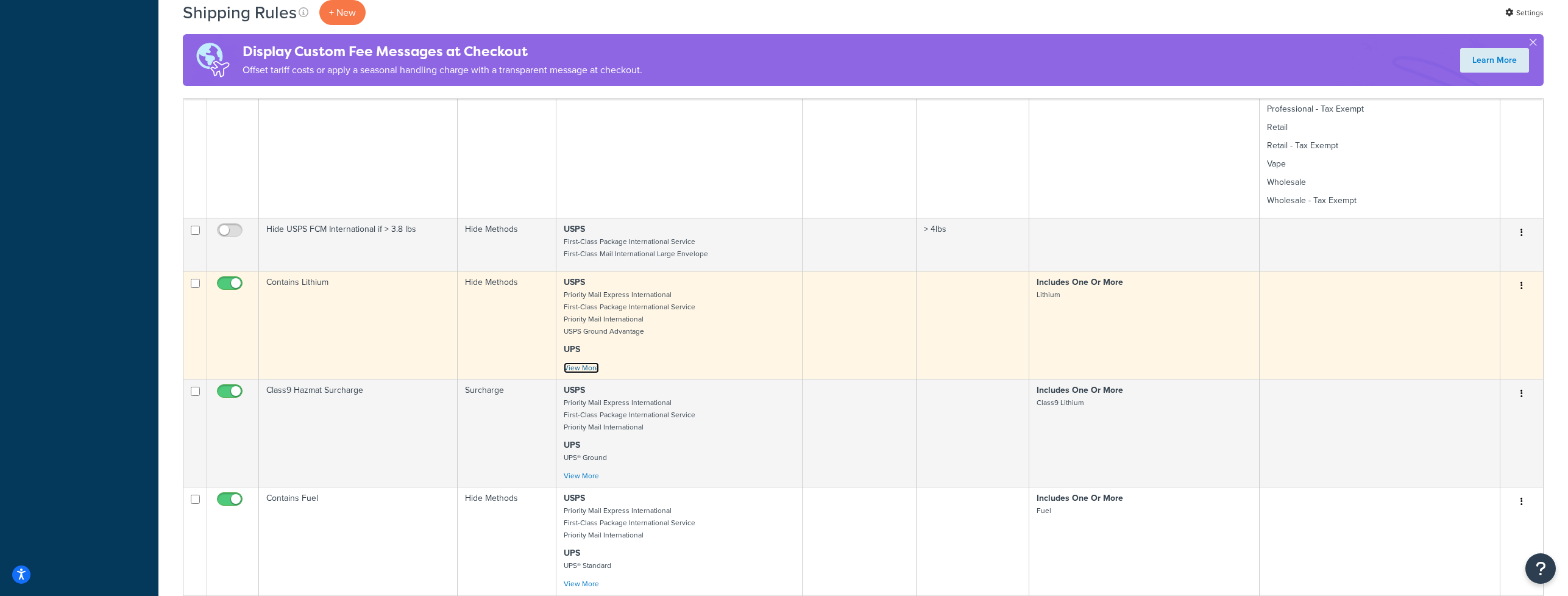
click at [574, 367] on link "View More" at bounding box center [581, 368] width 36 height 11
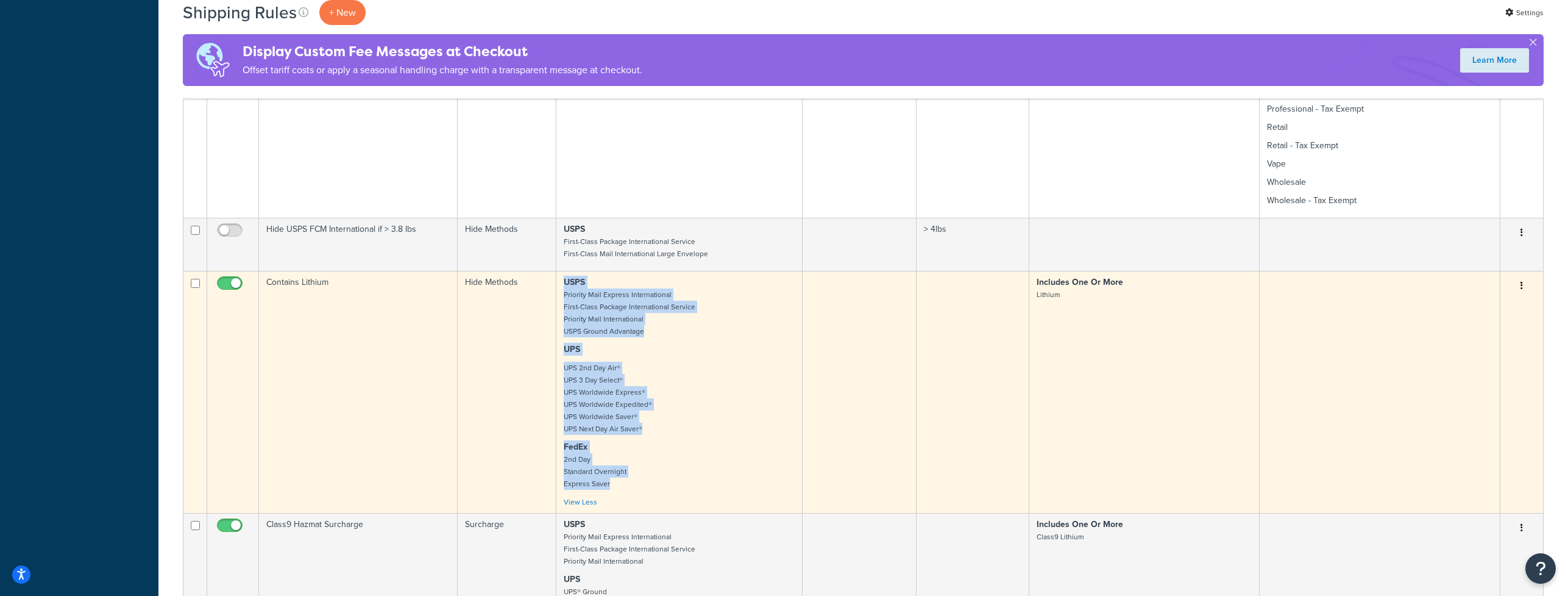
drag, startPoint x: 632, startPoint y: 484, endPoint x: 560, endPoint y: 284, distance: 212.6
click at [560, 284] on td "USPS Priority Mail Express International First-Class Package International Serv…" at bounding box center [680, 391] width 246 height 242
click at [691, 349] on p "UPS" at bounding box center [679, 349] width 231 height 12
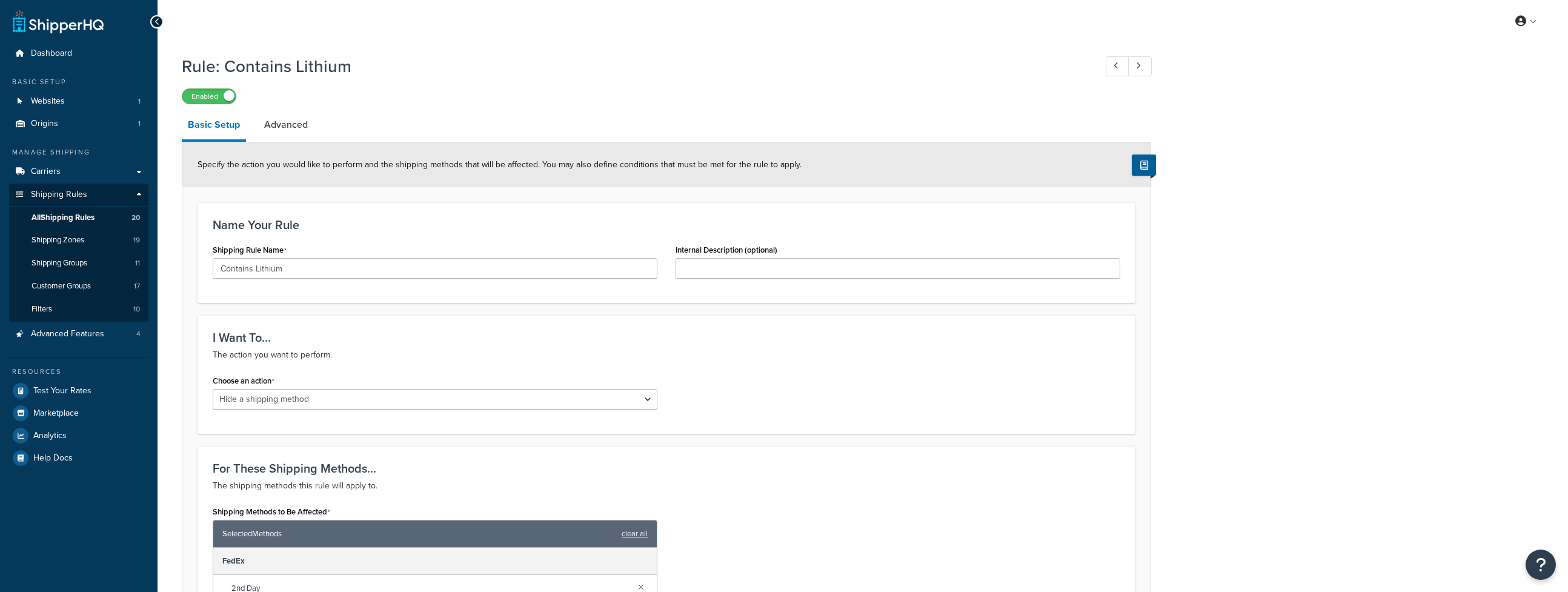
select select "HIDE"
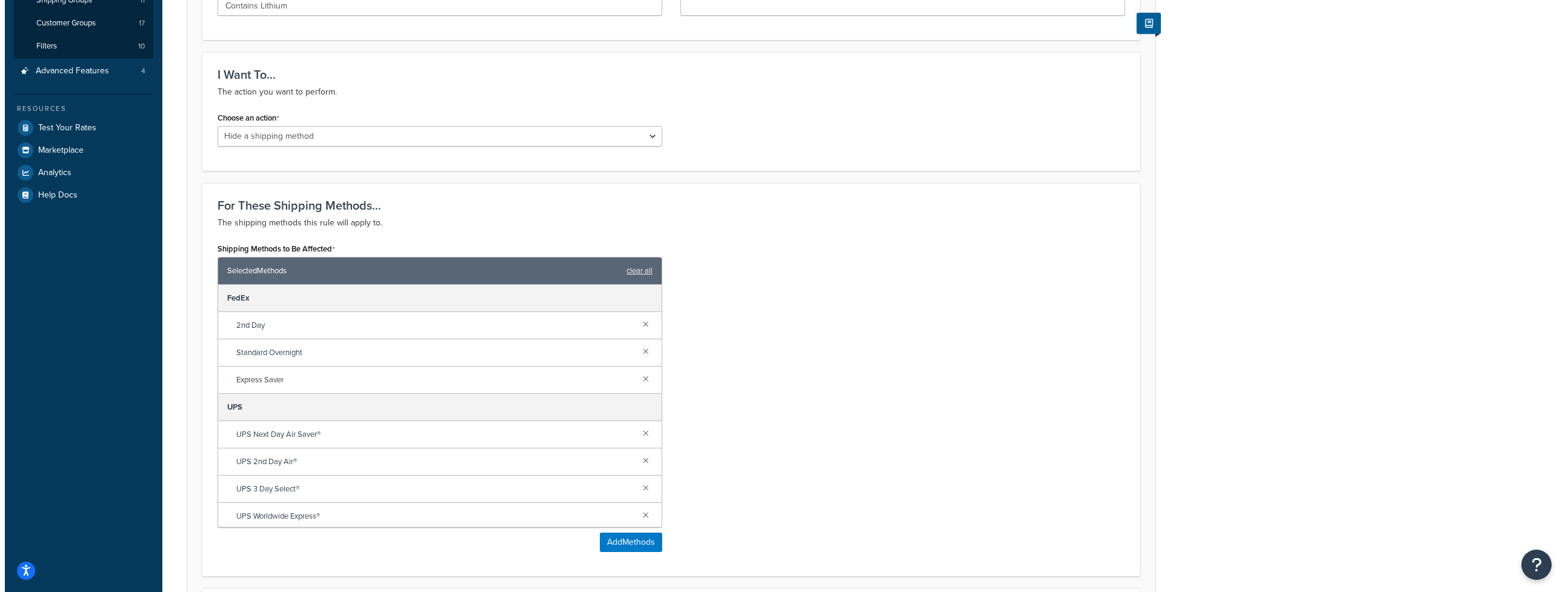
scroll to position [285, 0]
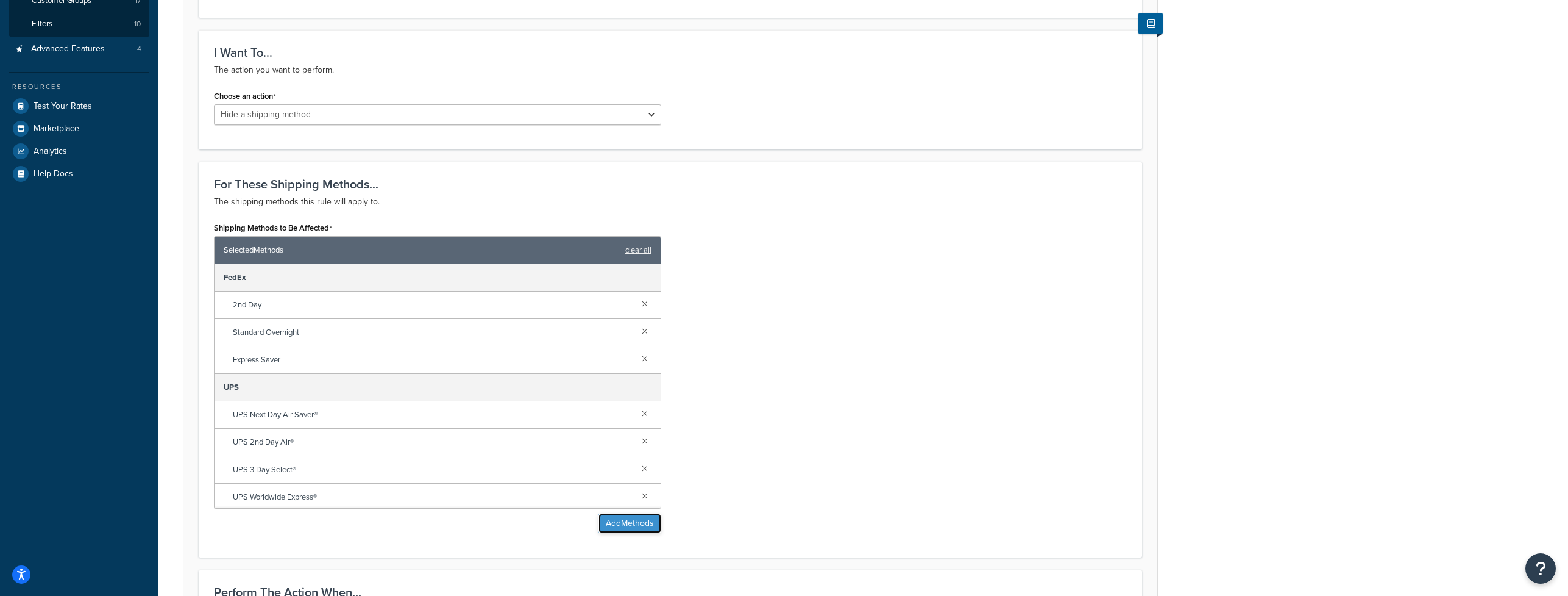
click at [621, 529] on button "Add Methods" at bounding box center [630, 523] width 63 height 20
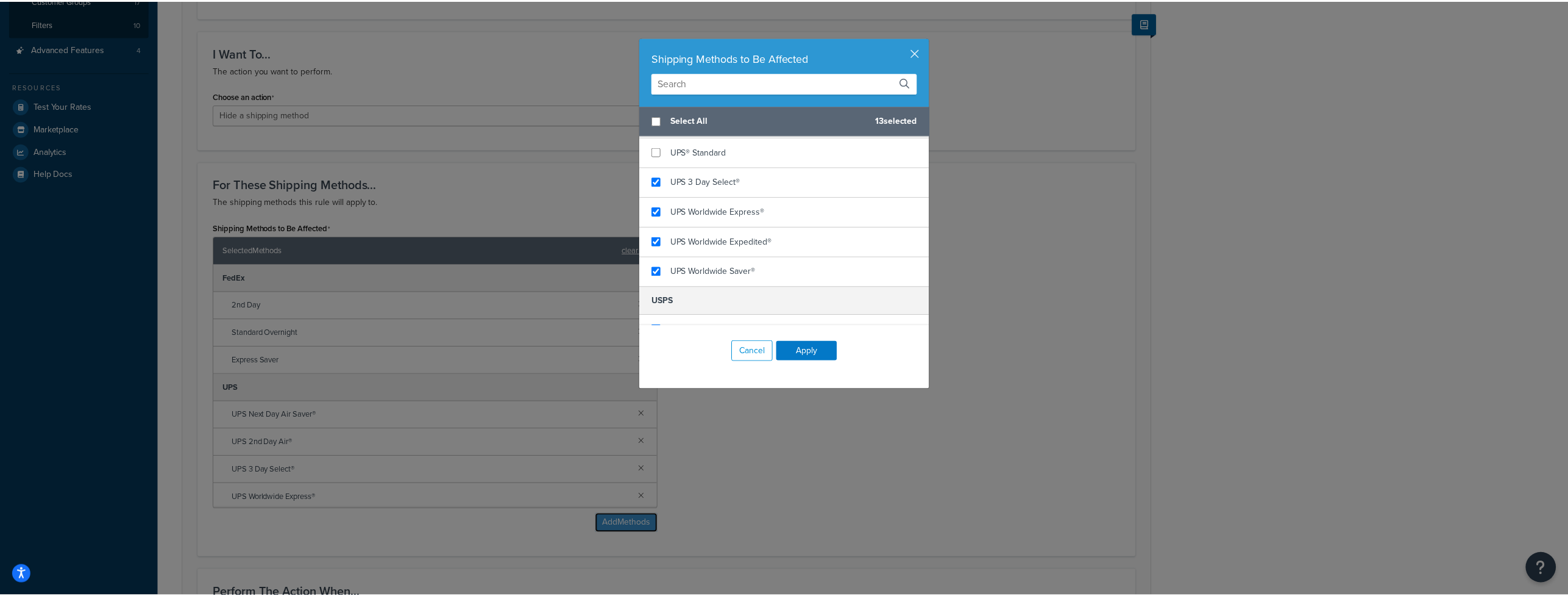
scroll to position [469, 0]
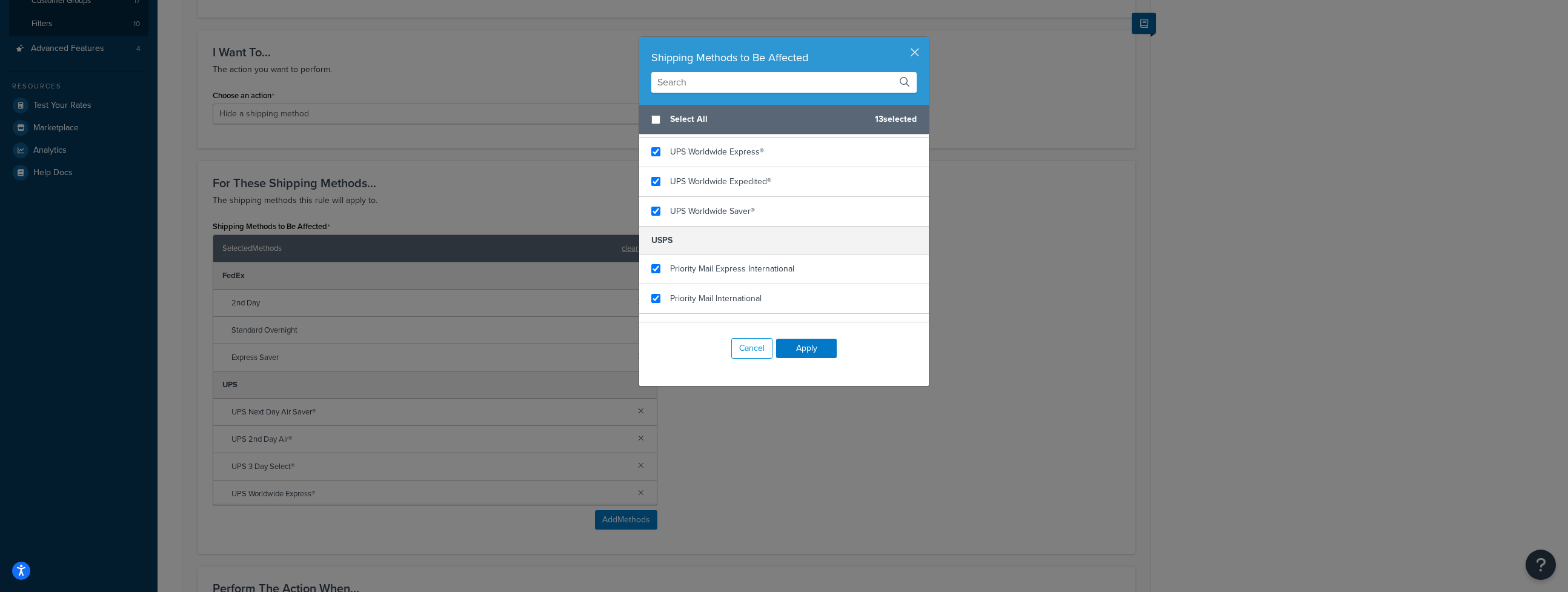
click at [690, 417] on div "Shipping Methods to Be Affected Select All 13 selected Ship On Account Pay via …" at bounding box center [784, 296] width 1568 height 592
click at [749, 350] on button "Cancel" at bounding box center [752, 348] width 41 height 20
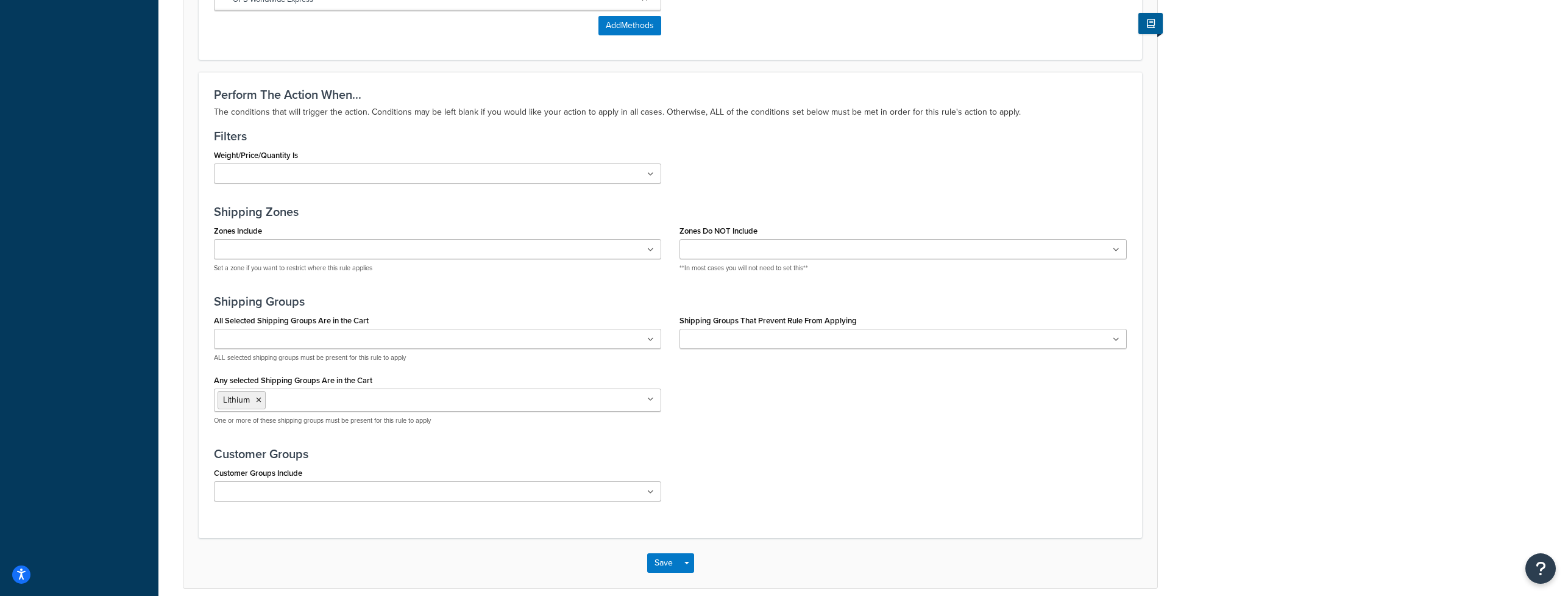
scroll to position [777, 0]
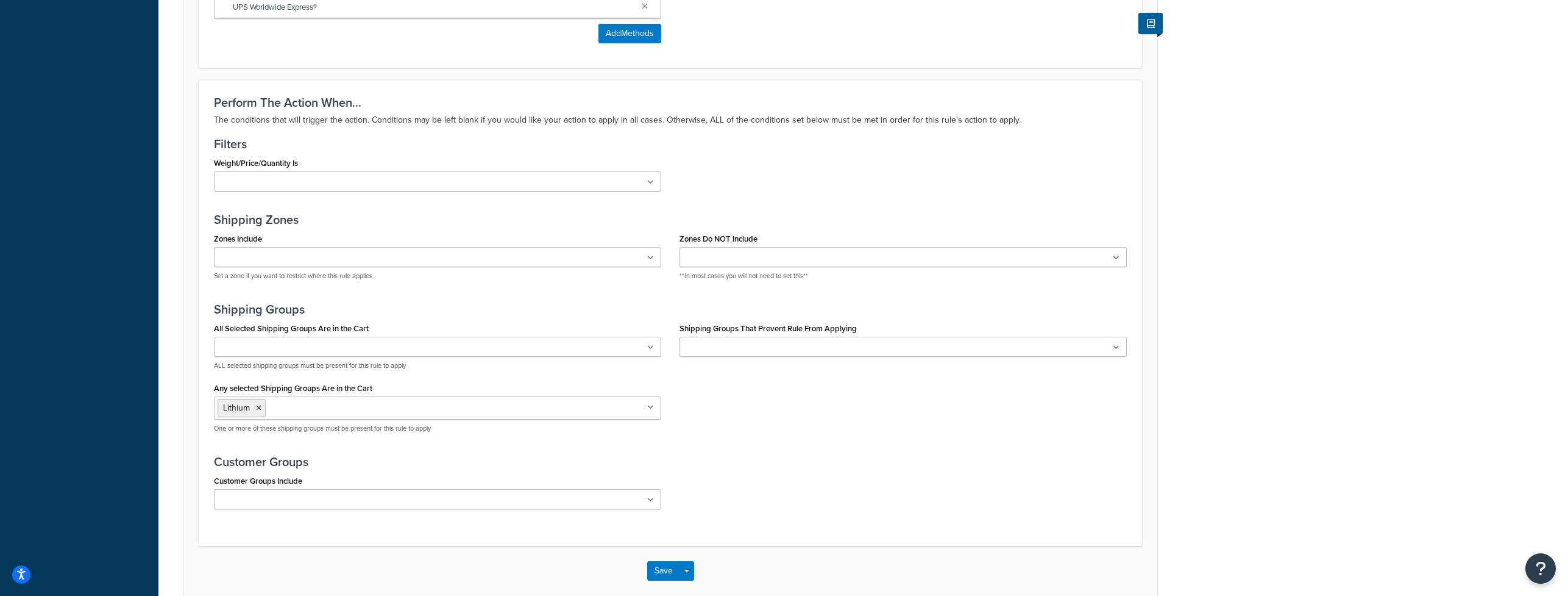
click at [643, 497] on ul at bounding box center [437, 499] width 447 height 20
click at [740, 486] on div "Customer Groups Include Distributor Distributor - Tax Exempt DropShippers Excep…" at bounding box center [669, 495] width 931 height 47
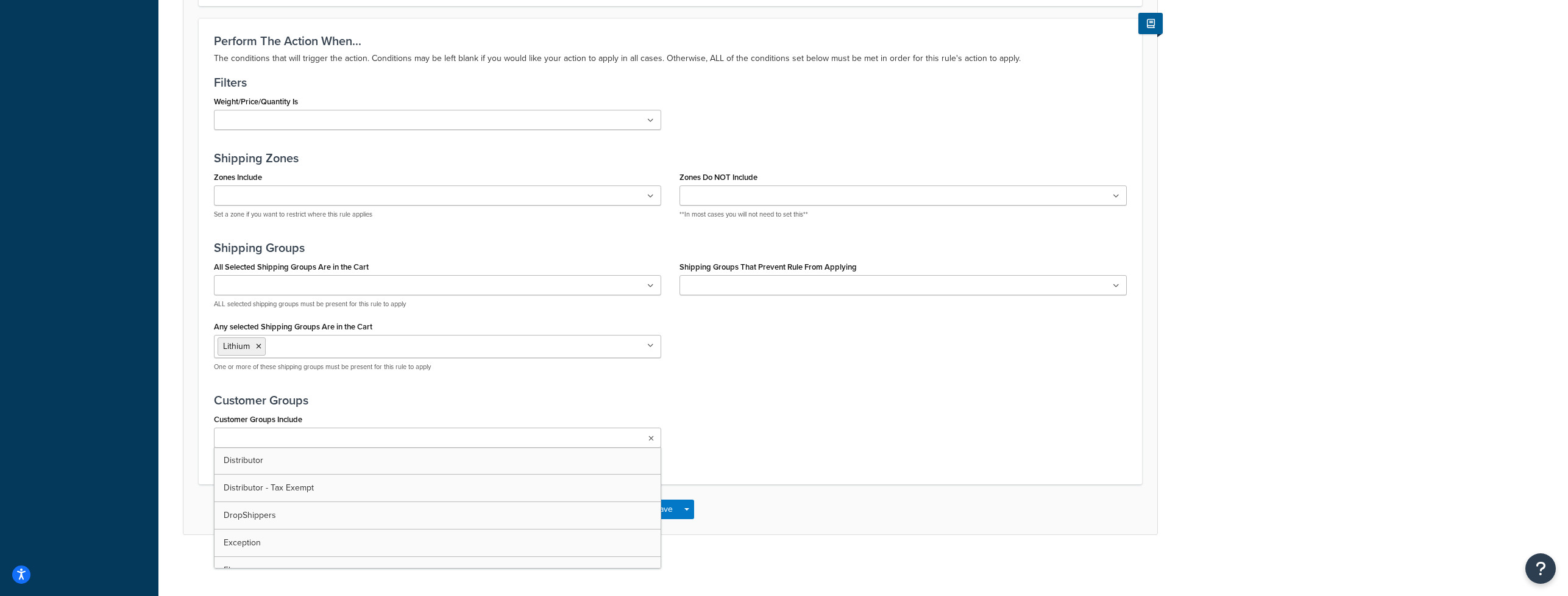
click at [658, 438] on ul at bounding box center [437, 437] width 447 height 20
click at [757, 410] on div "Customer Groups Include Distributor Distributor - Tax Exempt DropShippers Excep…" at bounding box center [669, 433] width 931 height 47
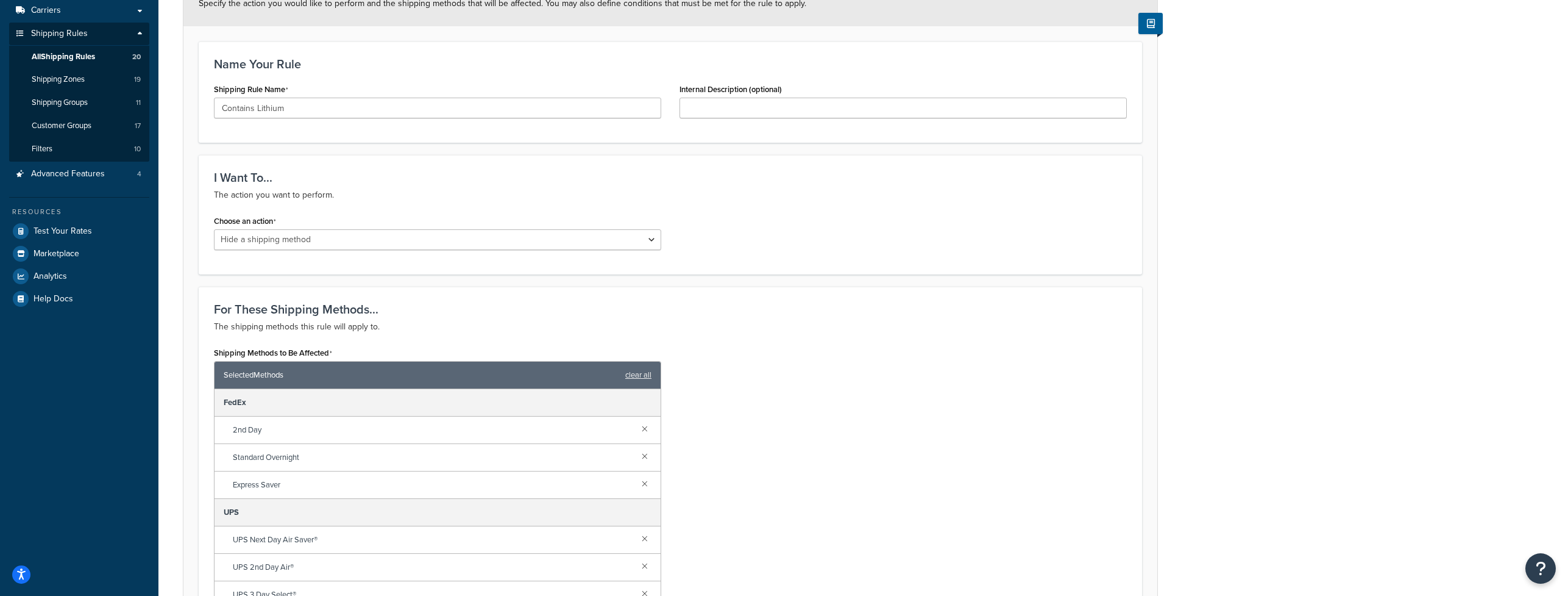
scroll to position [99, 0]
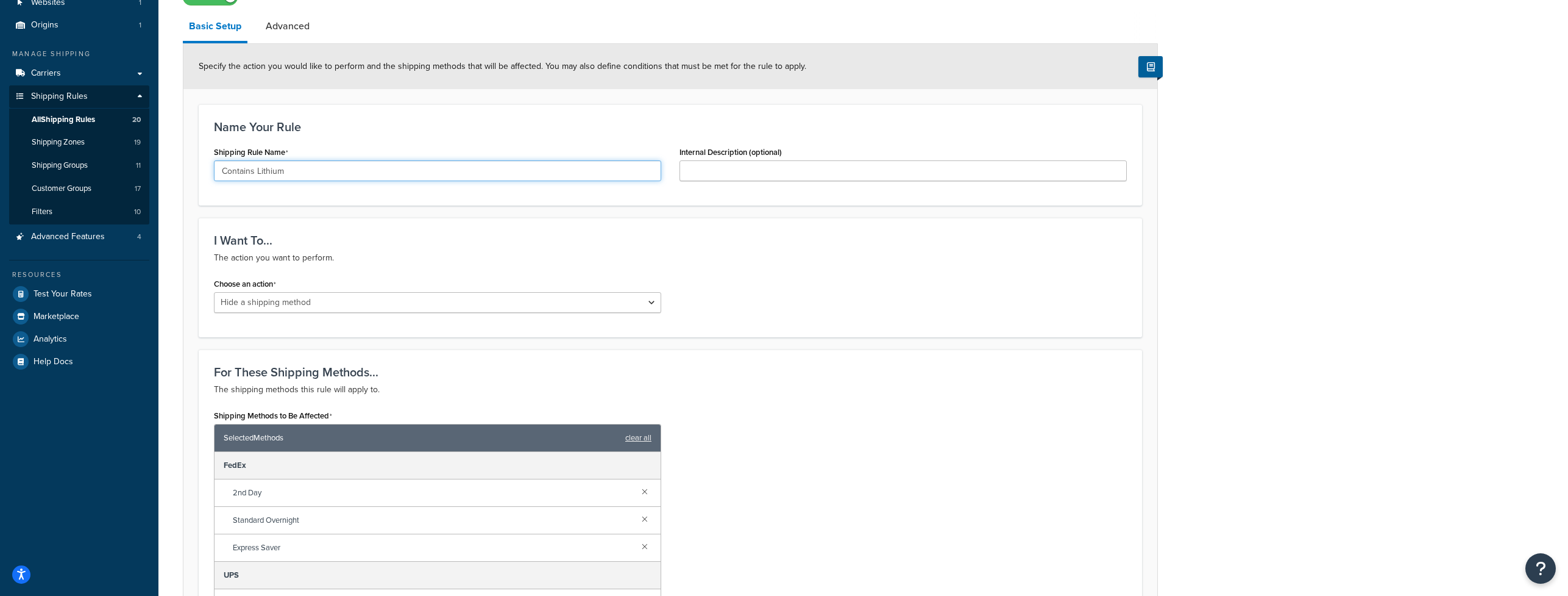
click at [544, 170] on input "Contains Lithium" at bounding box center [437, 171] width 447 height 20
click at [561, 137] on div "Name Your Rule Shipping Rule Name Contains Lithium Internal Description (option…" at bounding box center [670, 155] width 944 height 101
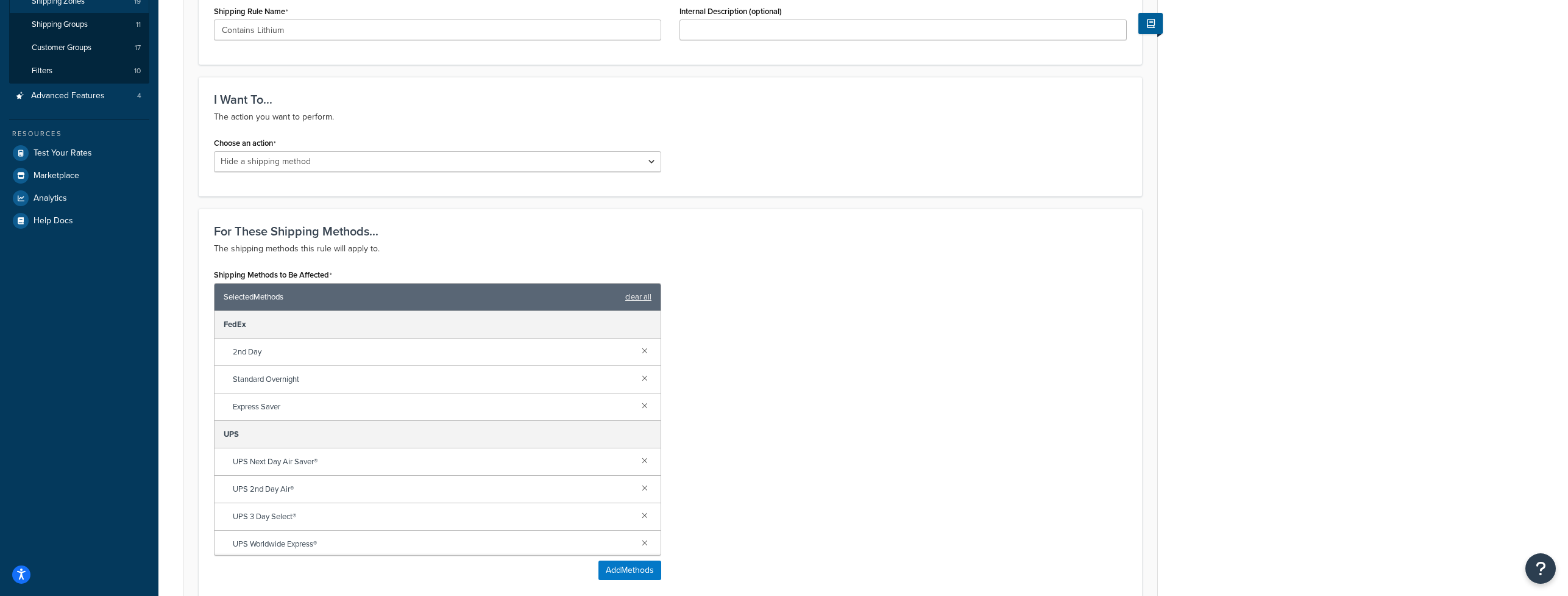
scroll to position [0, 0]
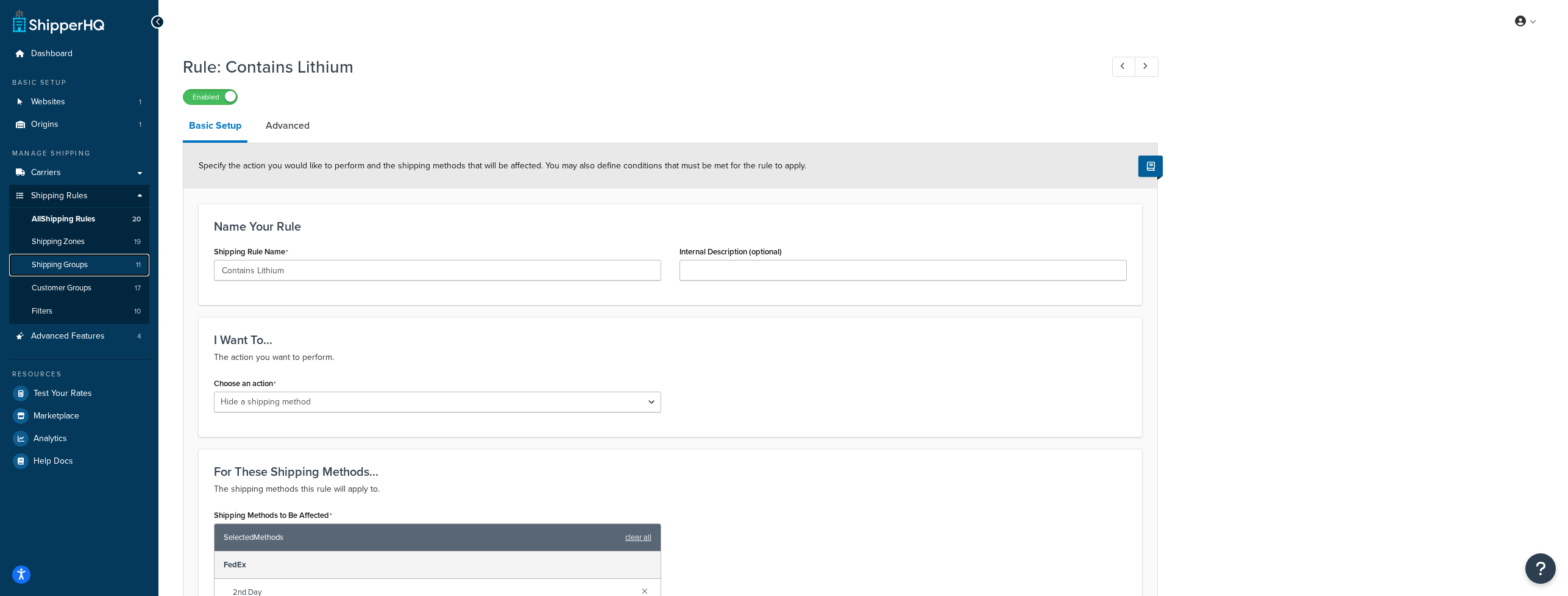
click at [70, 260] on span "Shipping Groups" at bounding box center [59, 265] width 56 height 10
click at [454, 472] on h3 "For These Shipping Methods..." at bounding box center [670, 471] width 913 height 14
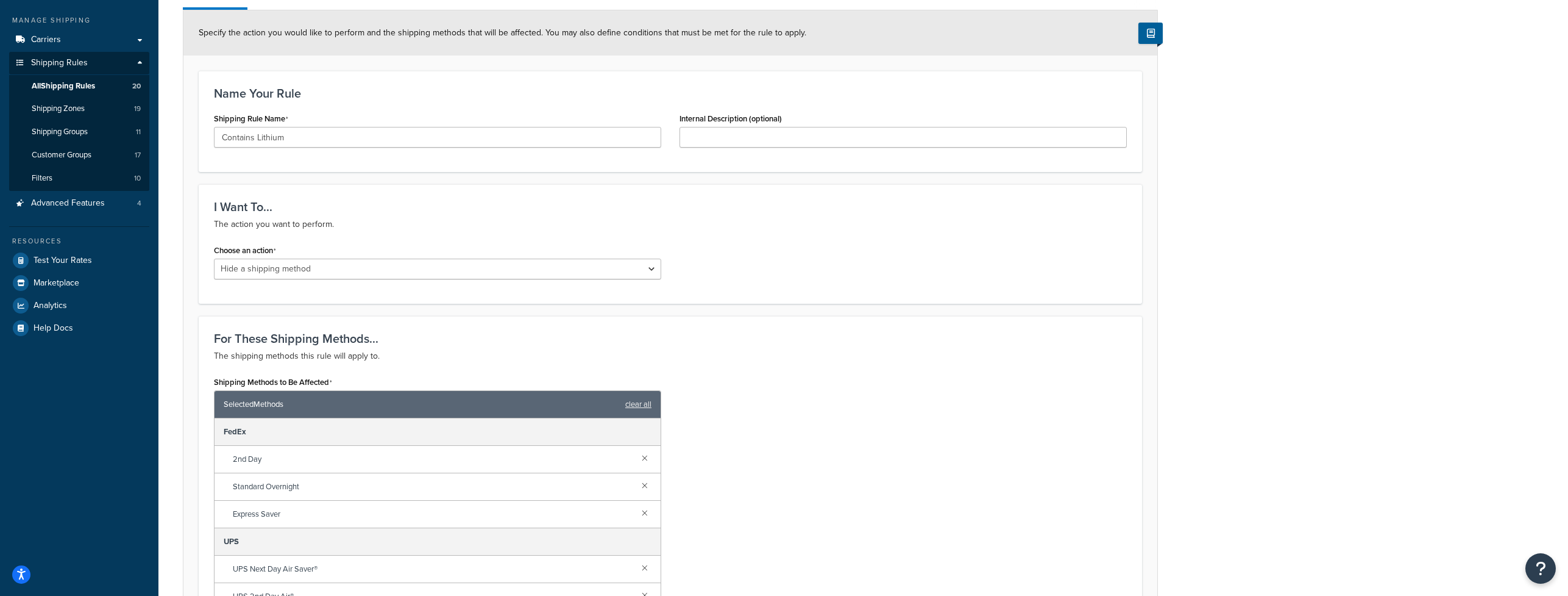
scroll to position [195, 0]
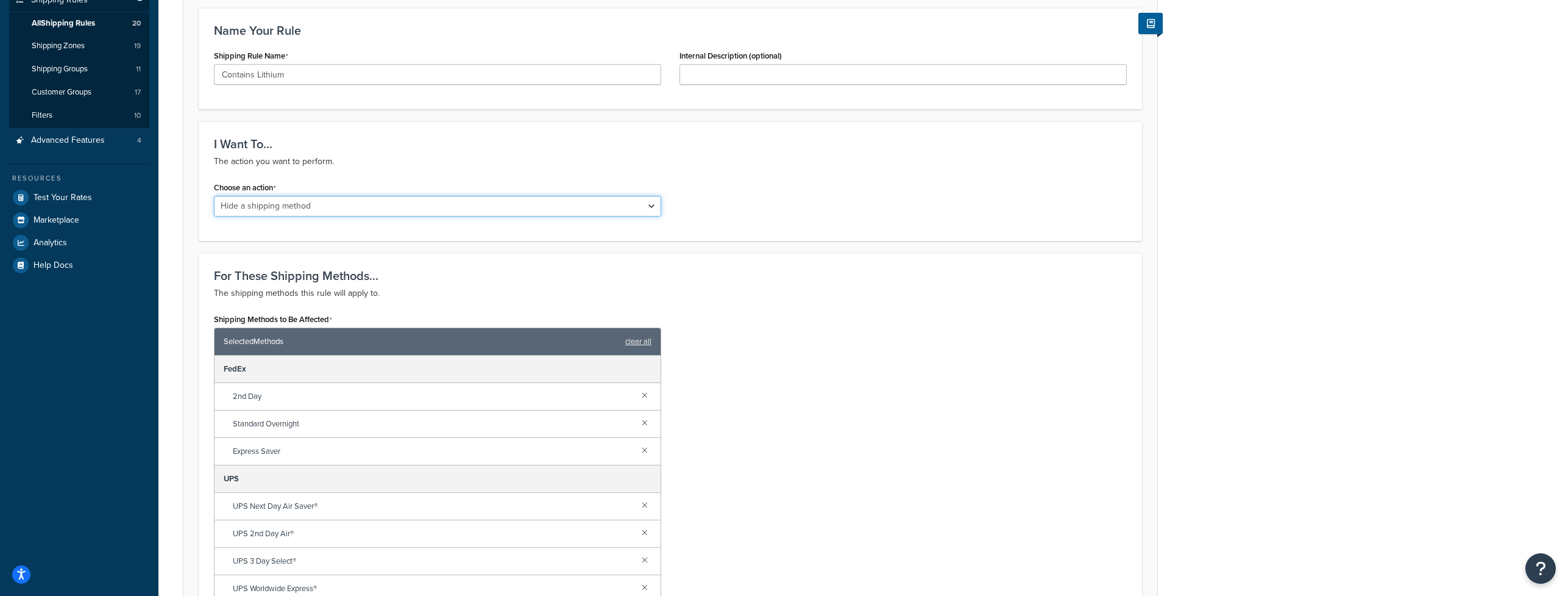
click at [324, 209] on select "Choose an action Override Rates Surcharge or discount rates Hide a shipping met…" at bounding box center [437, 205] width 447 height 20
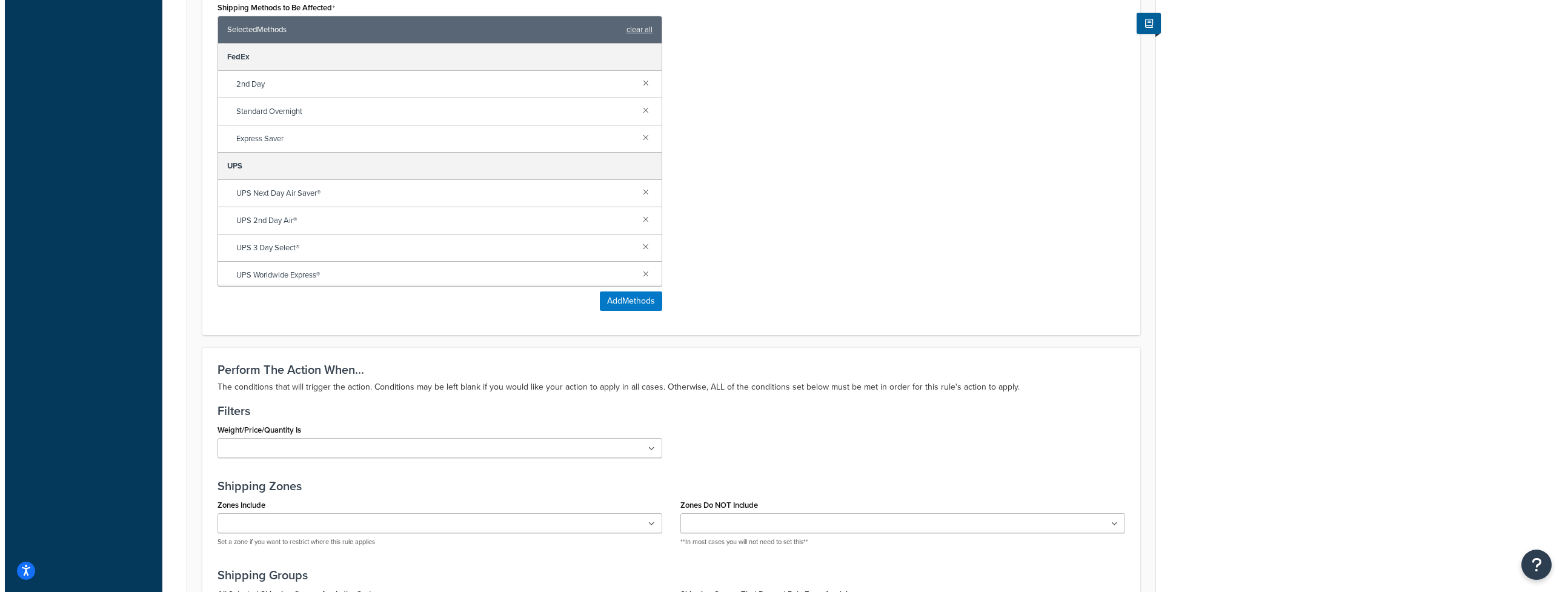
scroll to position [381, 0]
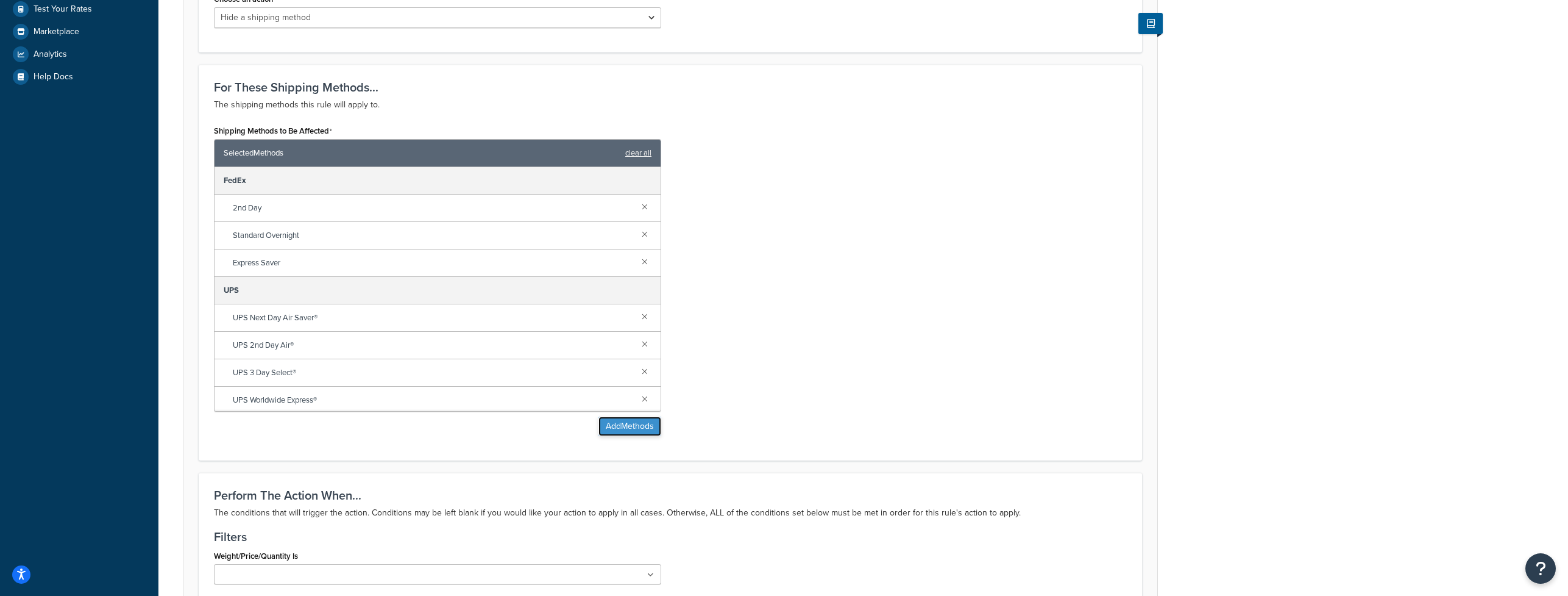
click at [651, 424] on button "Add Methods" at bounding box center [630, 425] width 63 height 20
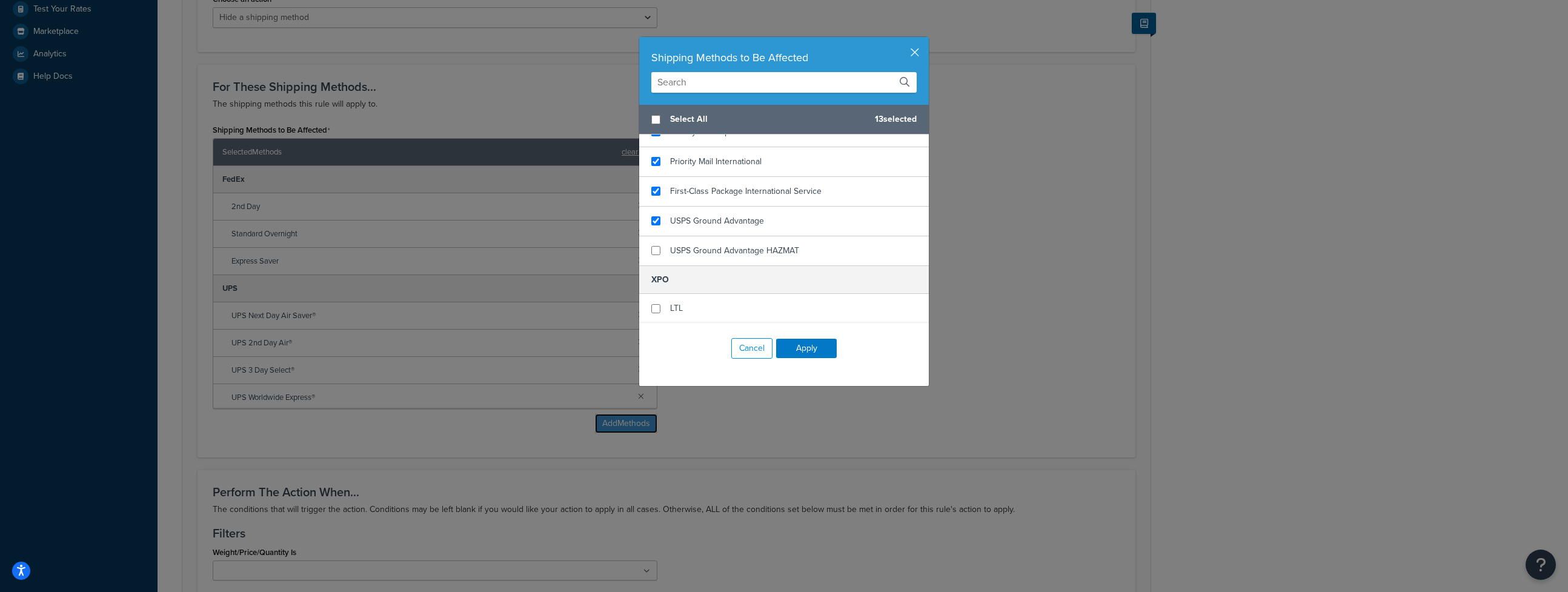
scroll to position [0, 0]
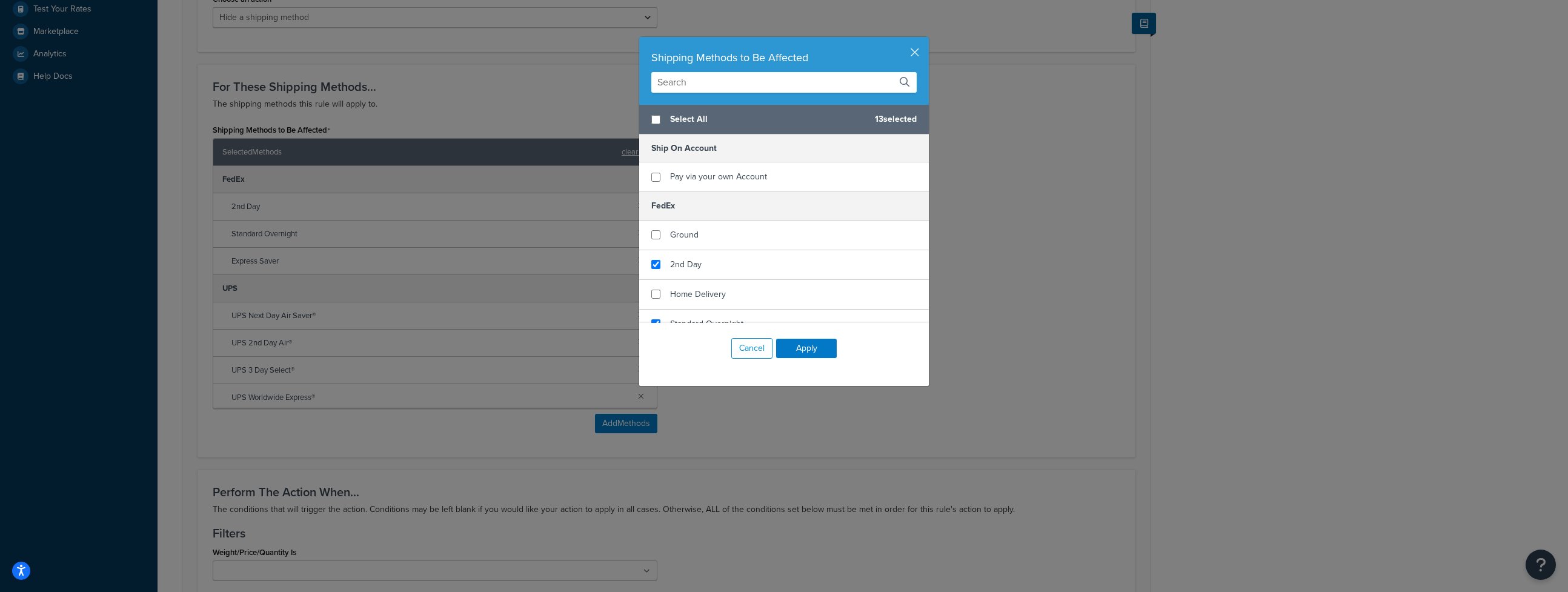
click at [690, 81] on input "text" at bounding box center [784, 82] width 266 height 20
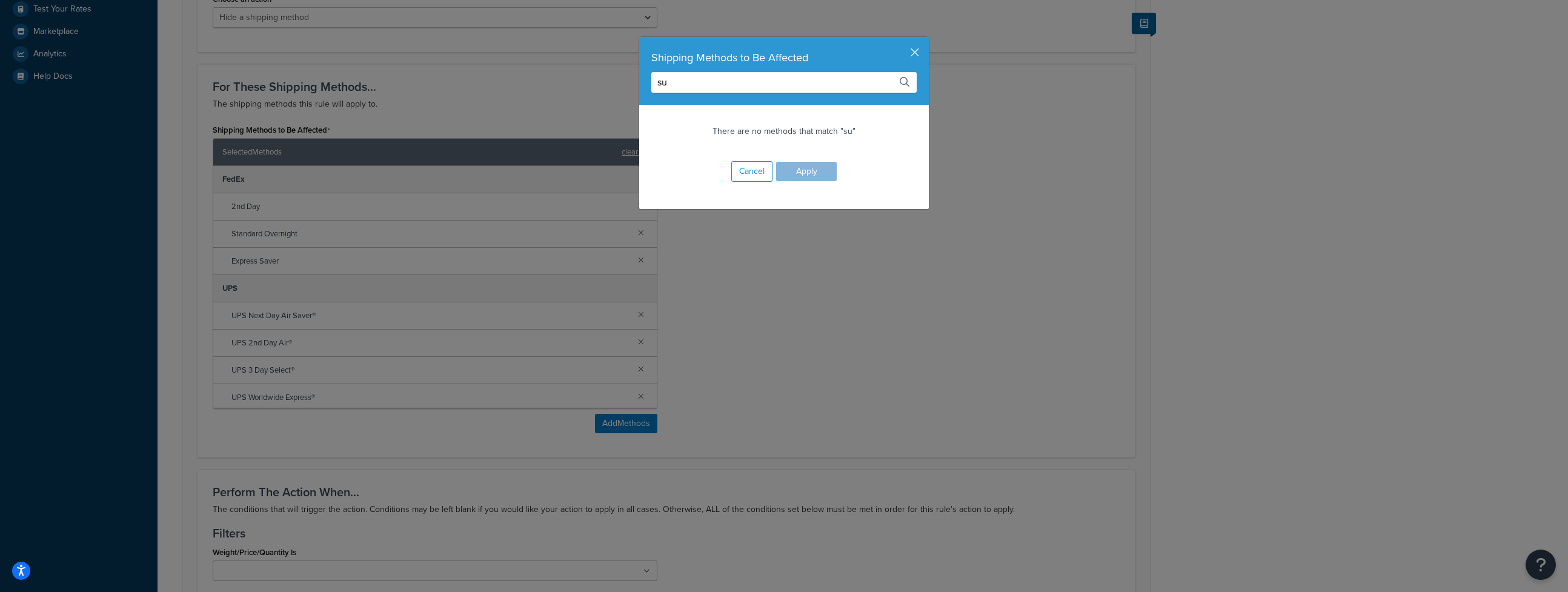
type input "s"
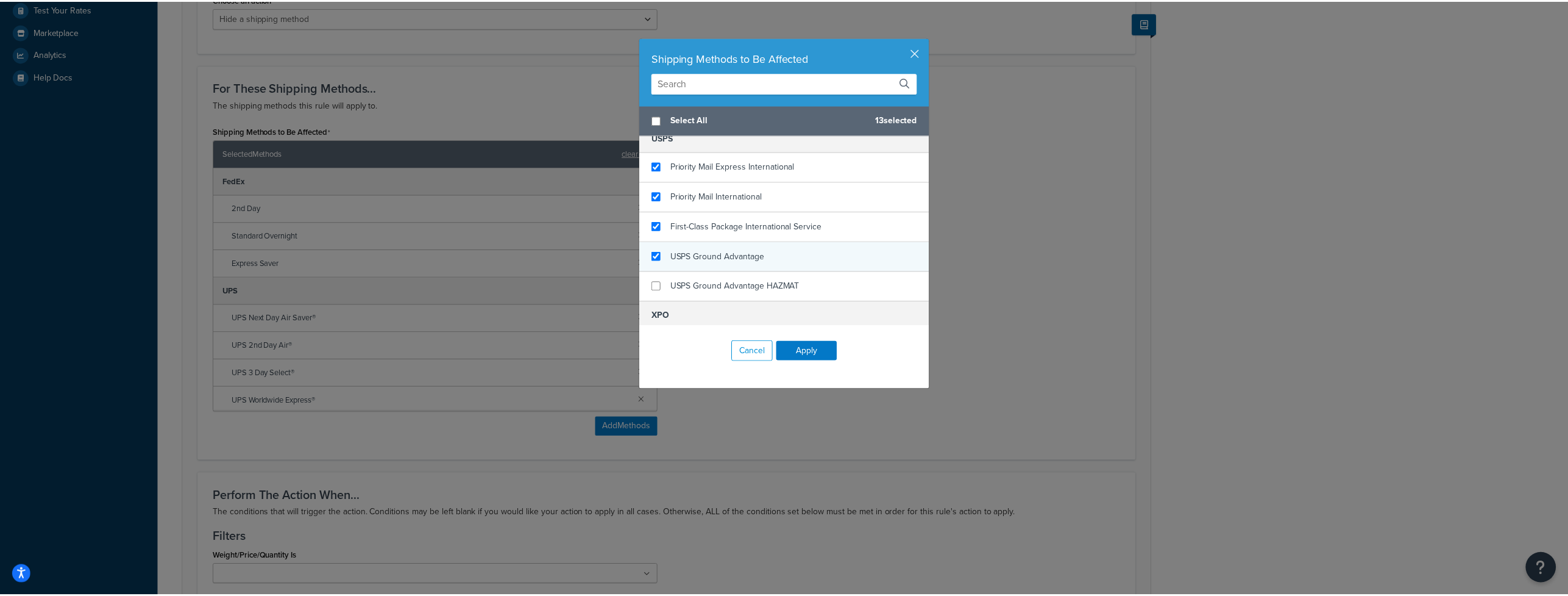
scroll to position [565, 0]
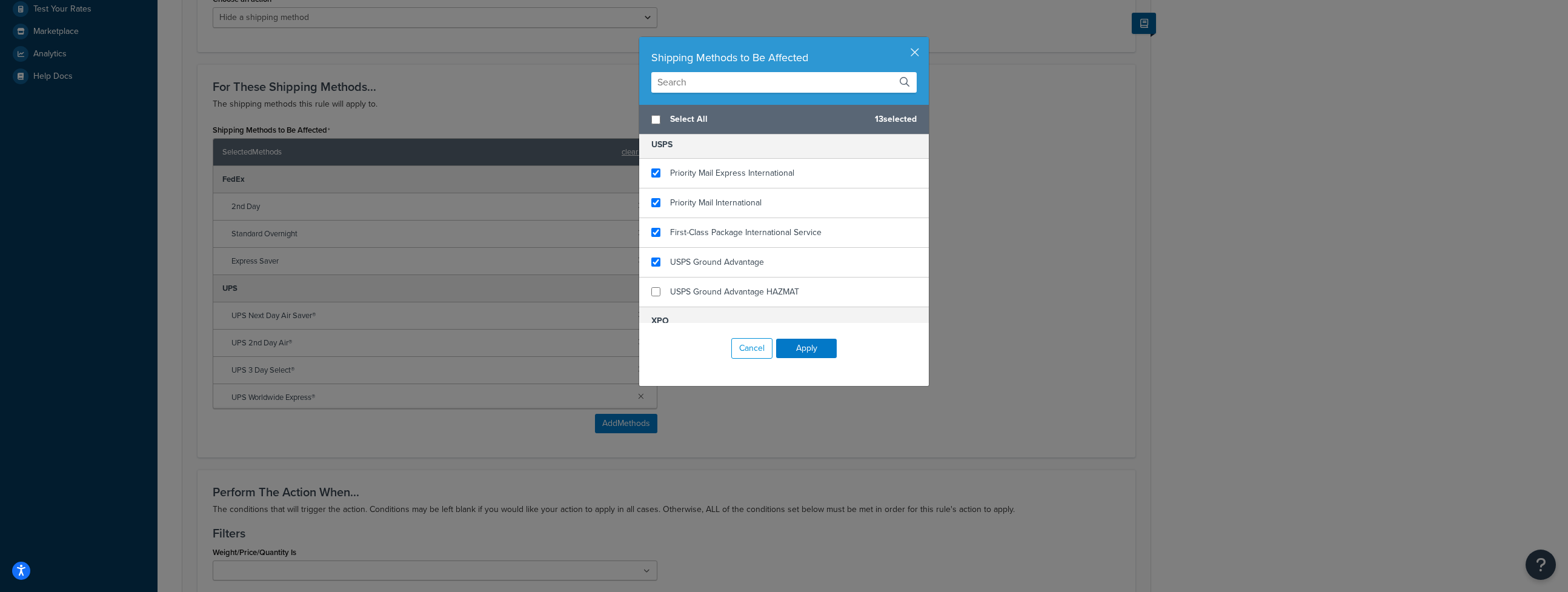
click at [164, 132] on div "Shipping Methods to Be Affected Select All 13 selected Ship On Account Pay via …" at bounding box center [784, 296] width 1568 height 592
click at [916, 51] on div "Shipping Methods to Be Affected" at bounding box center [784, 71] width 289 height 67
click at [926, 40] on button "button" at bounding box center [927, 39] width 3 height 3
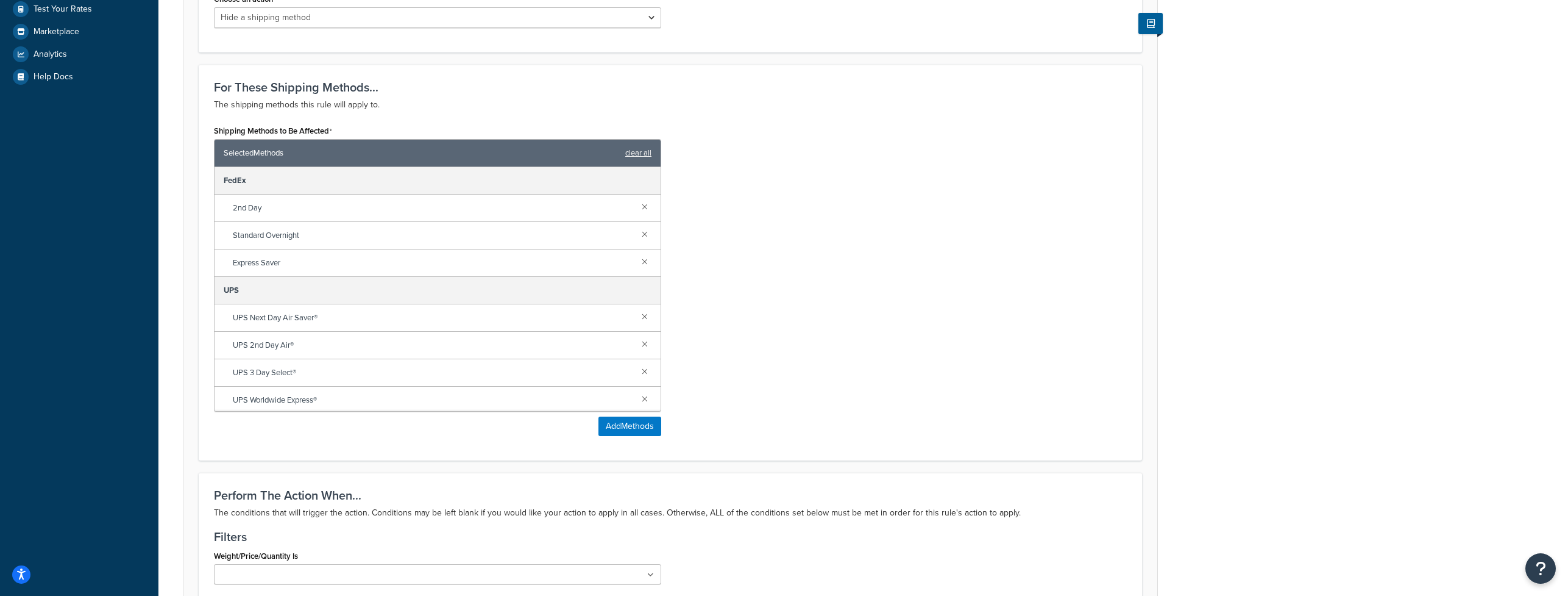
scroll to position [0, 0]
